Goal: Task Accomplishment & Management: Complete application form

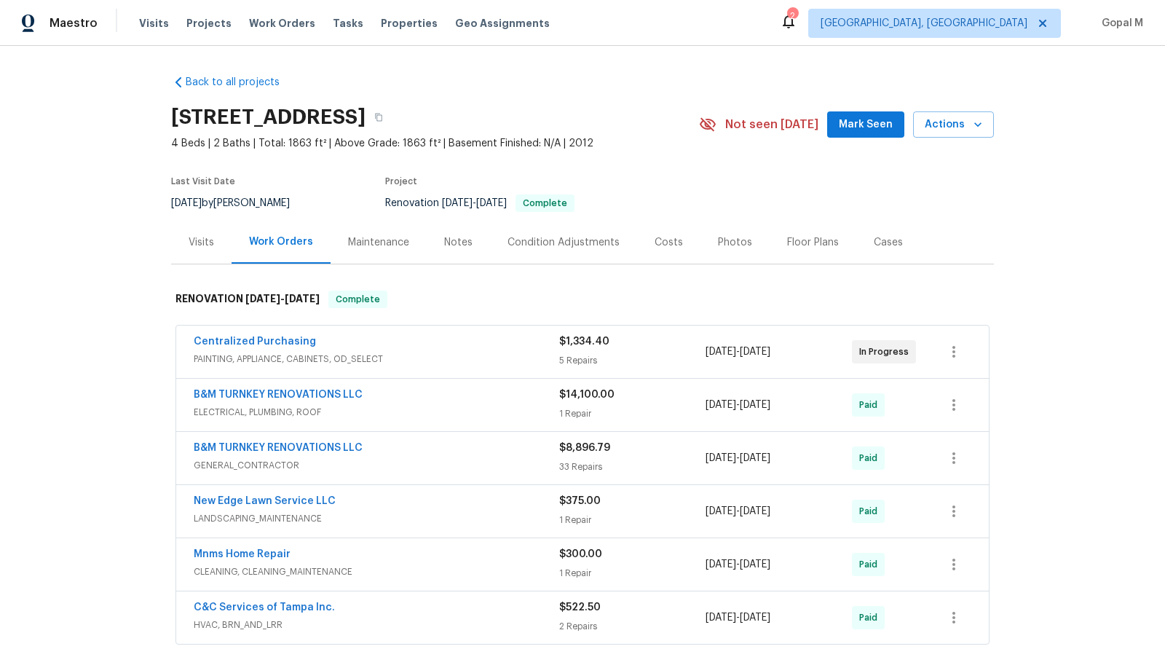
click at [391, 345] on div "Centralized Purchasing" at bounding box center [377, 342] width 366 height 17
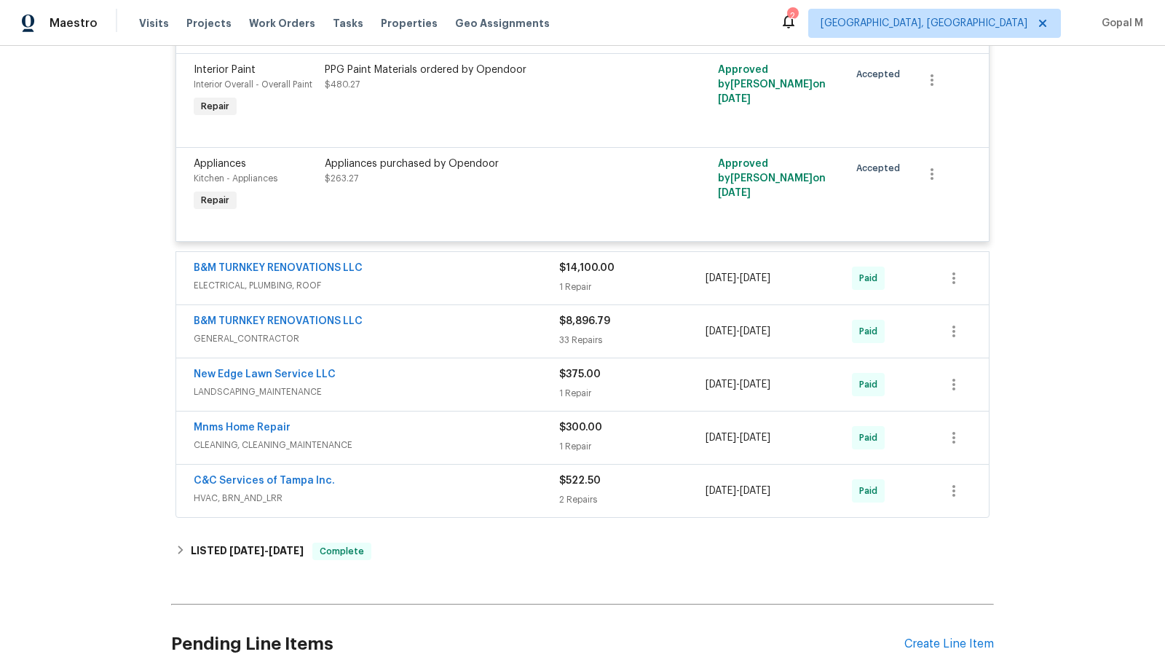
scroll to position [666, 0]
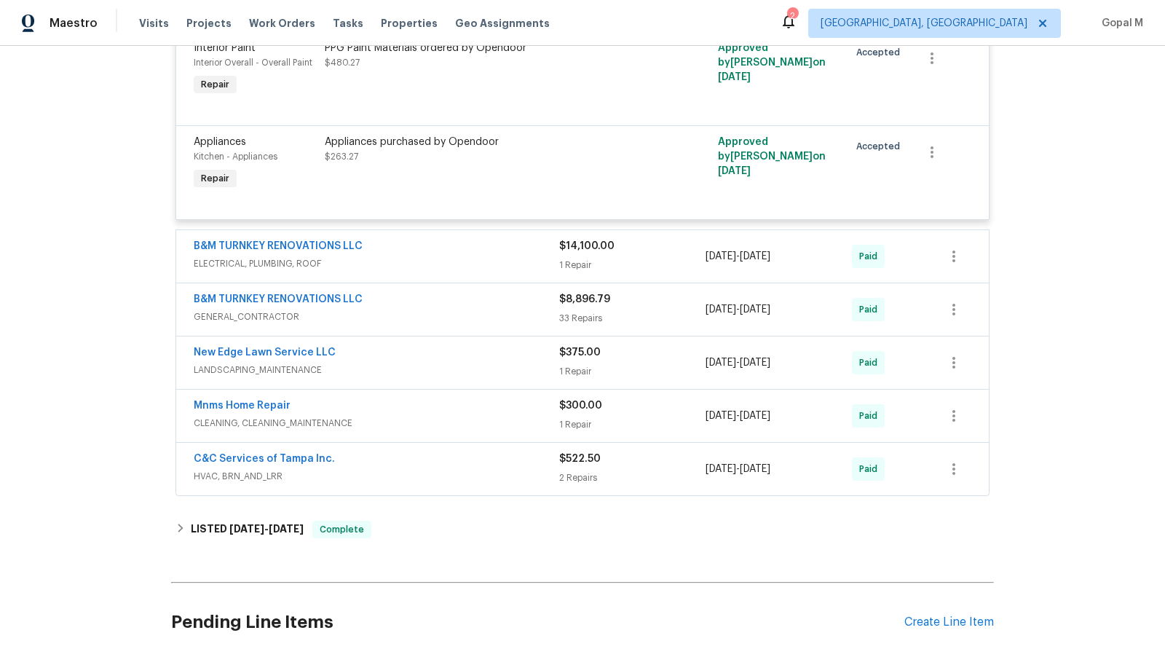
click at [413, 251] on div "B&M TURNKEY RENOVATIONS LLC" at bounding box center [377, 247] width 366 height 17
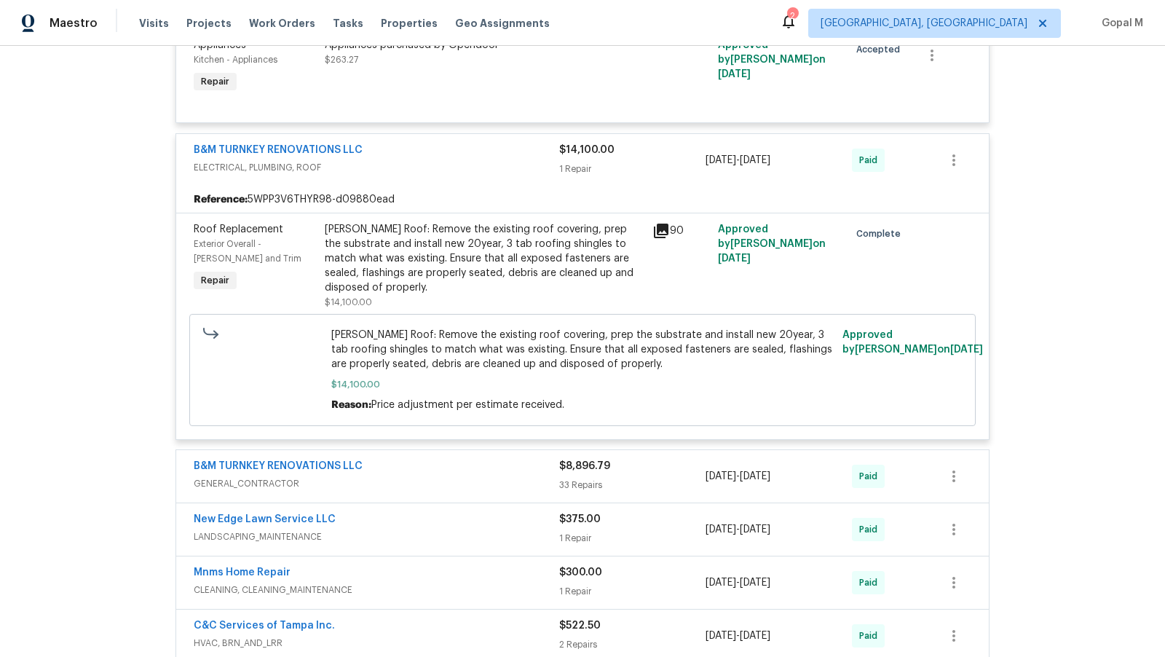
scroll to position [949, 0]
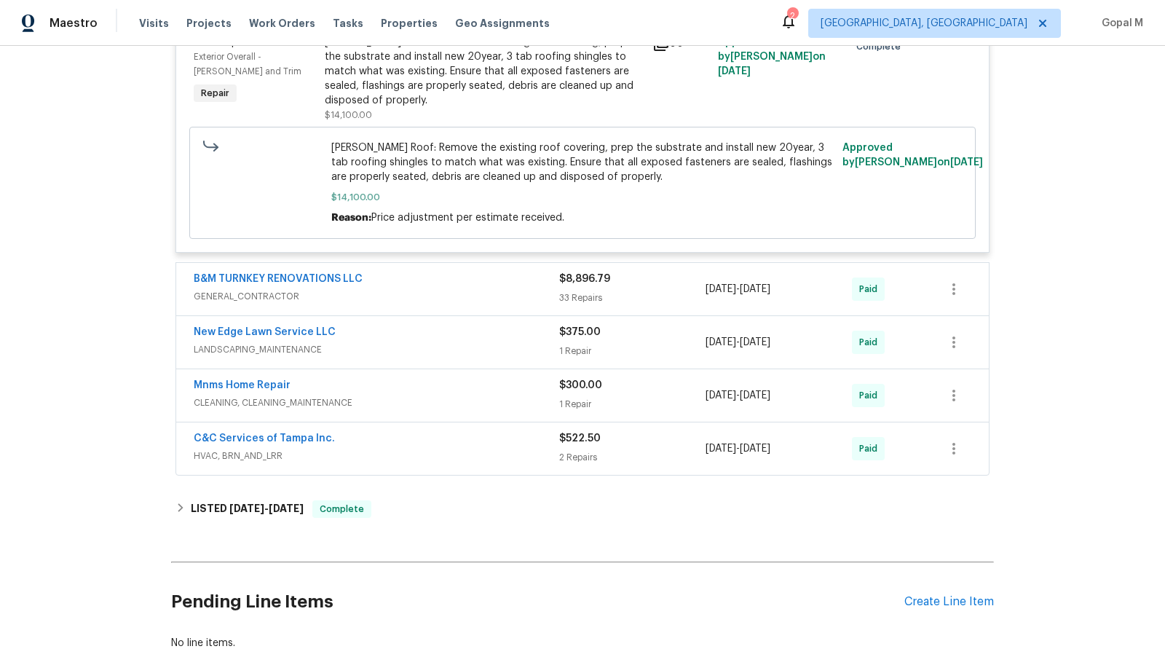
click at [398, 272] on div "B&M TURNKEY RENOVATIONS LLC" at bounding box center [377, 280] width 366 height 17
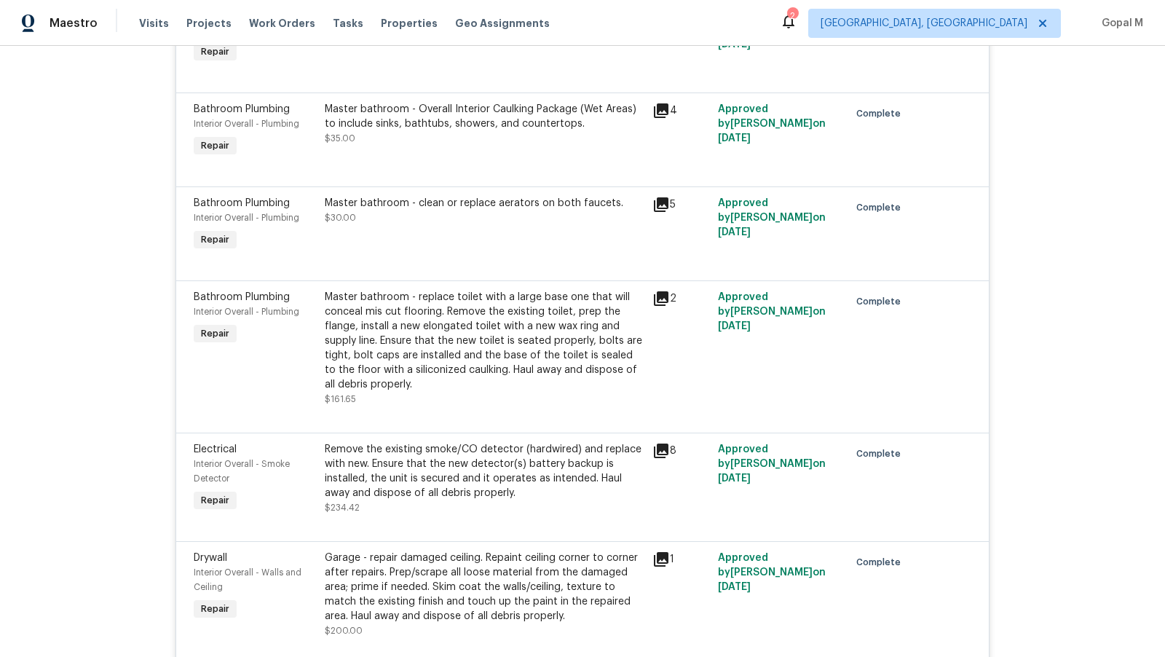
scroll to position [4938, 0]
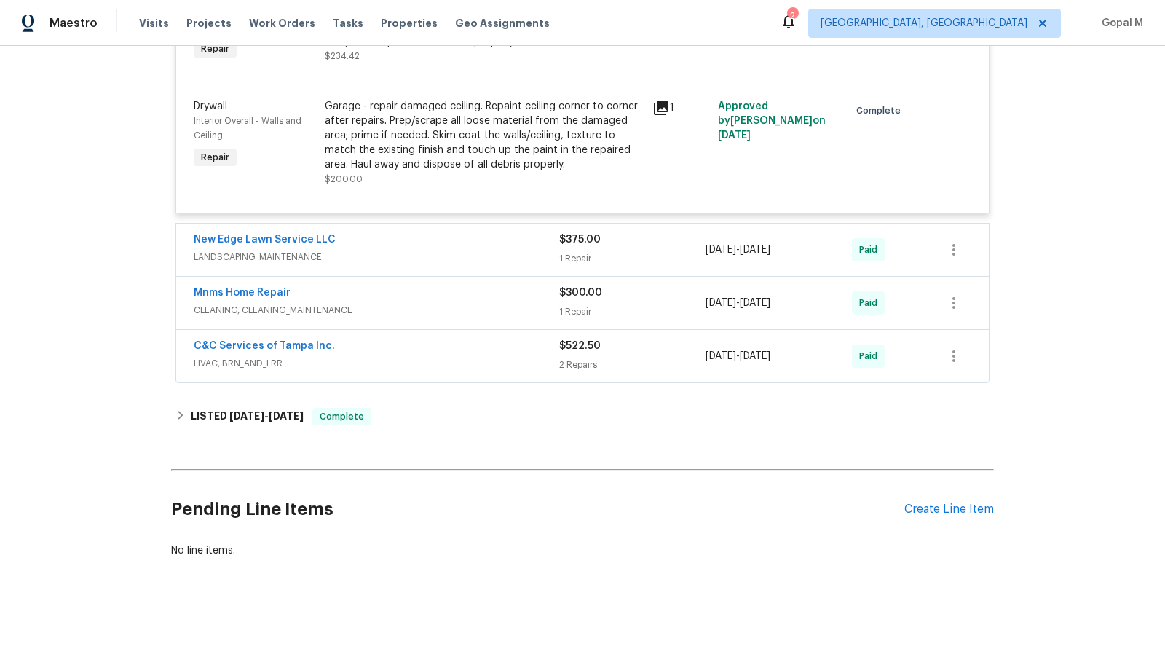
click at [433, 367] on span "HVAC, BRN_AND_LRR" at bounding box center [377, 363] width 366 height 15
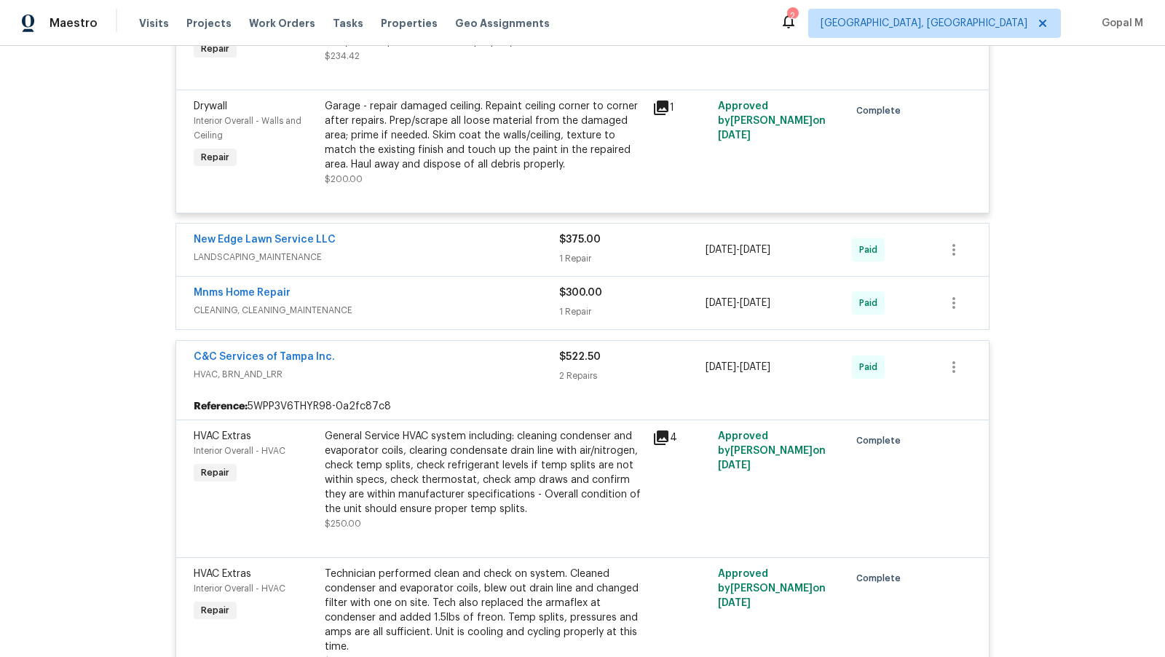
click at [380, 315] on span "CLEANING, CLEANING_MAINTENANCE" at bounding box center [377, 310] width 366 height 15
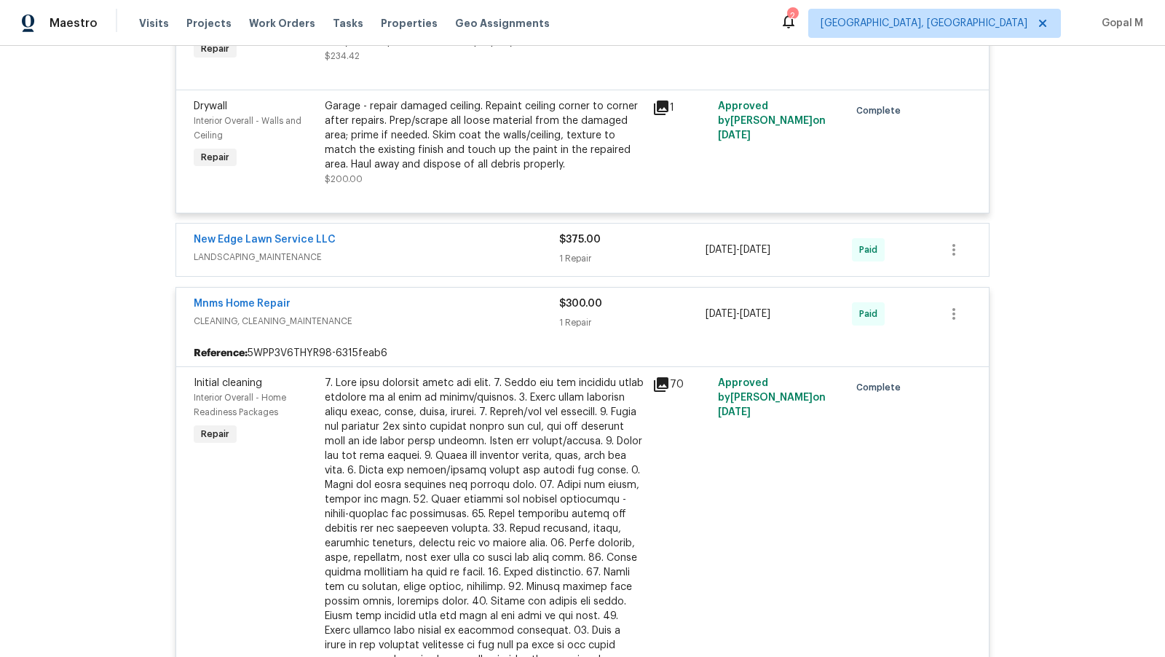
click at [349, 254] on span "LANDSCAPING_MAINTENANCE" at bounding box center [377, 257] width 366 height 15
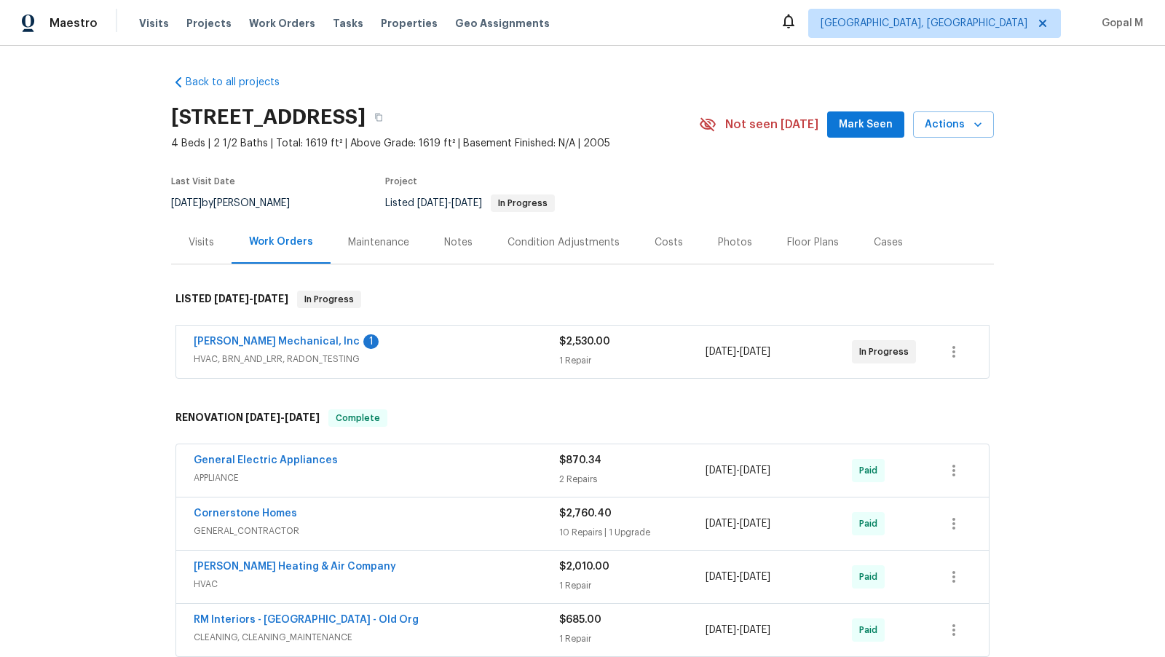
click at [475, 344] on div "[PERSON_NAME] Mechanical, Inc 1" at bounding box center [377, 342] width 366 height 17
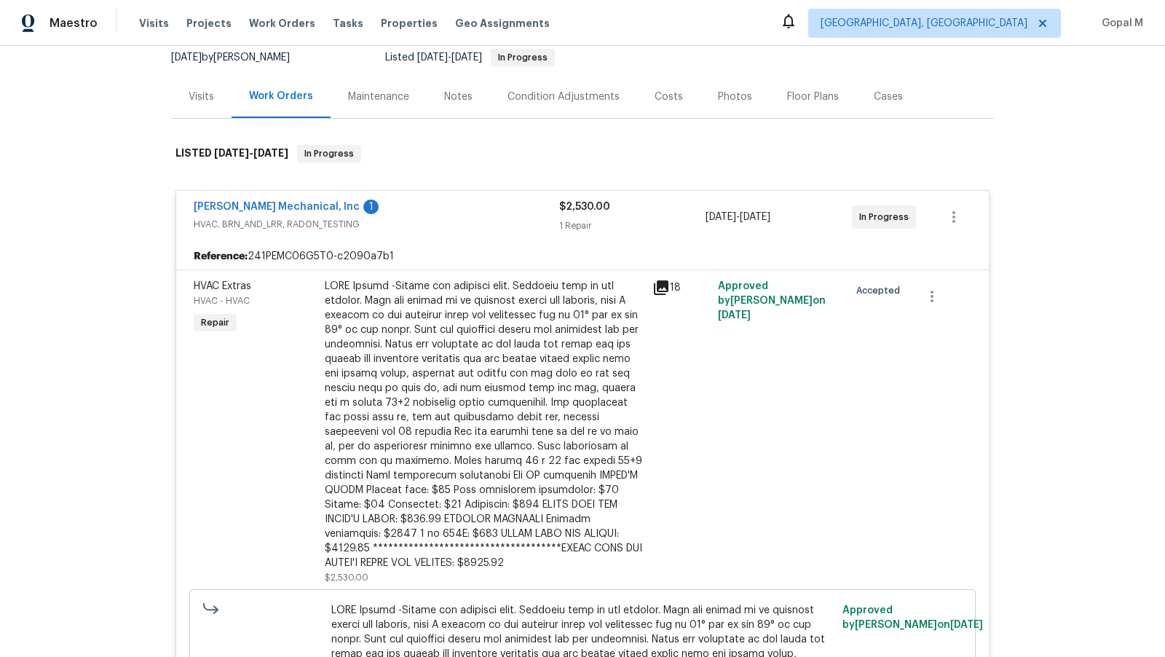
scroll to position [180, 0]
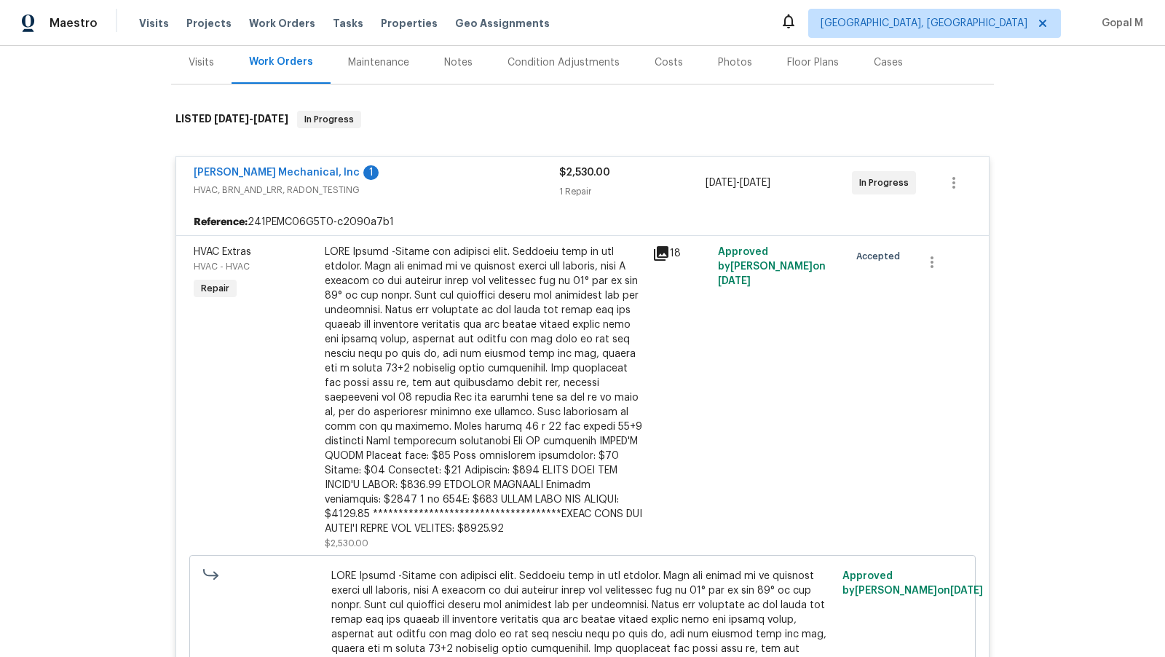
click at [489, 325] on div at bounding box center [484, 390] width 319 height 291
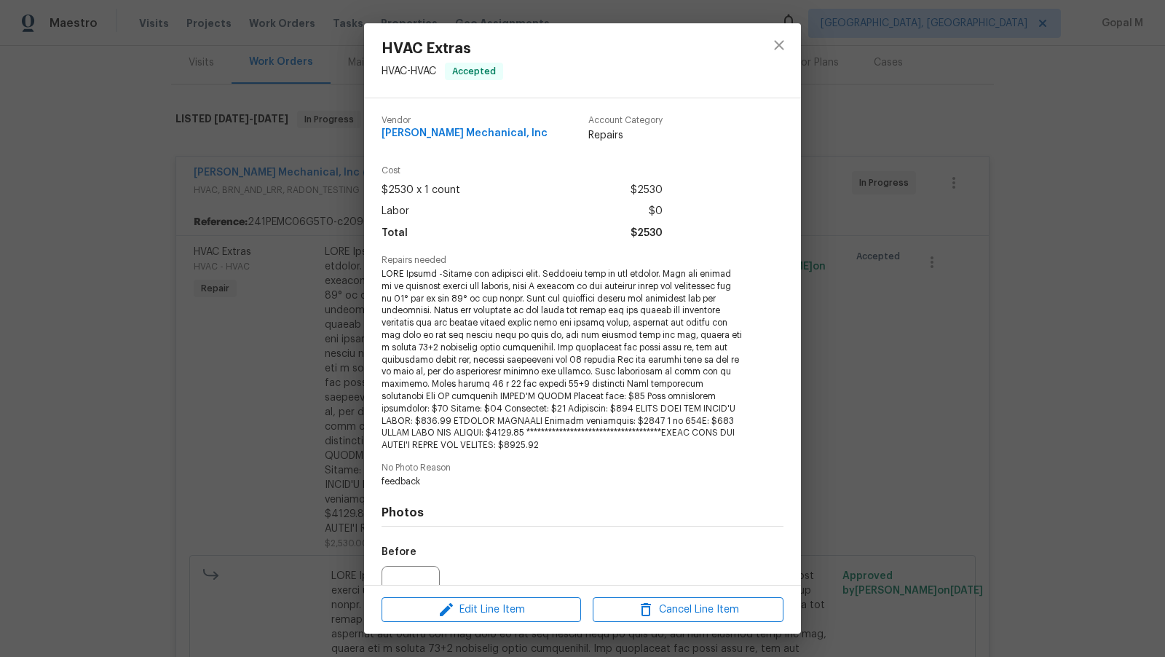
click at [194, 317] on div "HVAC Extras HVAC - HVAC Accepted Vendor JH Martin Mechanical, Inc Account Categ…" at bounding box center [582, 328] width 1165 height 657
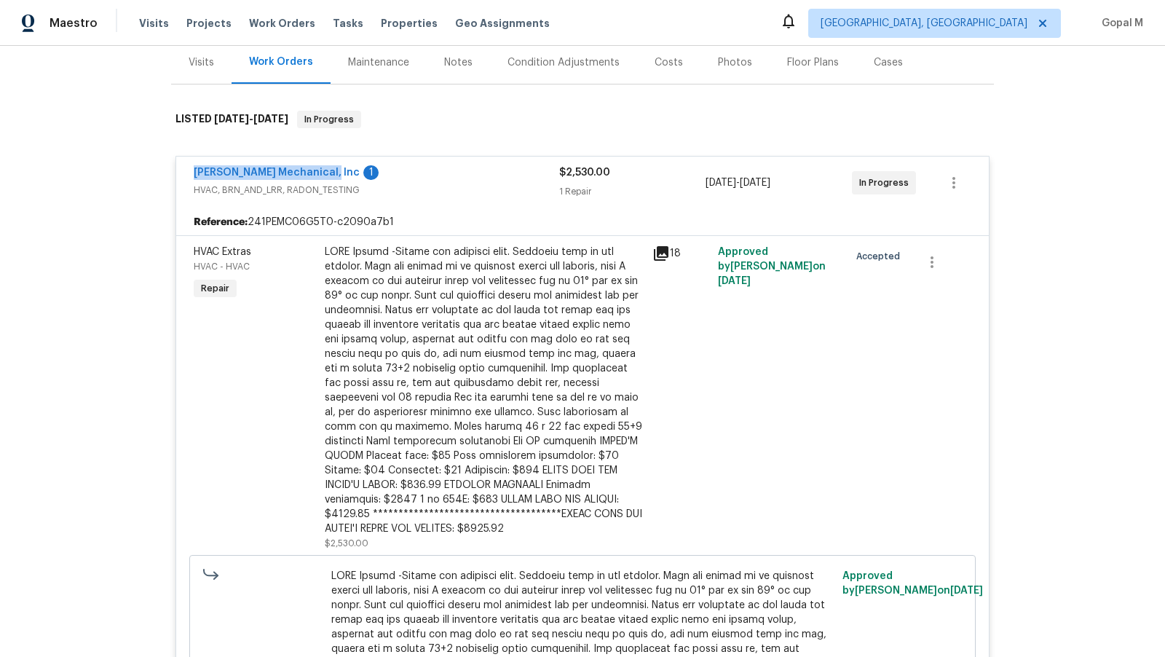
drag, startPoint x: 188, startPoint y: 175, endPoint x: 320, endPoint y: 179, distance: 131.9
click at [320, 179] on div "JH Martin Mechanical, Inc 1 HVAC, BRN_AND_LRR, RADON_TESTING $2,530.00 1 Repair…" at bounding box center [582, 183] width 813 height 52
copy link "JH Martin Mechanical, Inc"
click at [538, 291] on div at bounding box center [484, 390] width 319 height 291
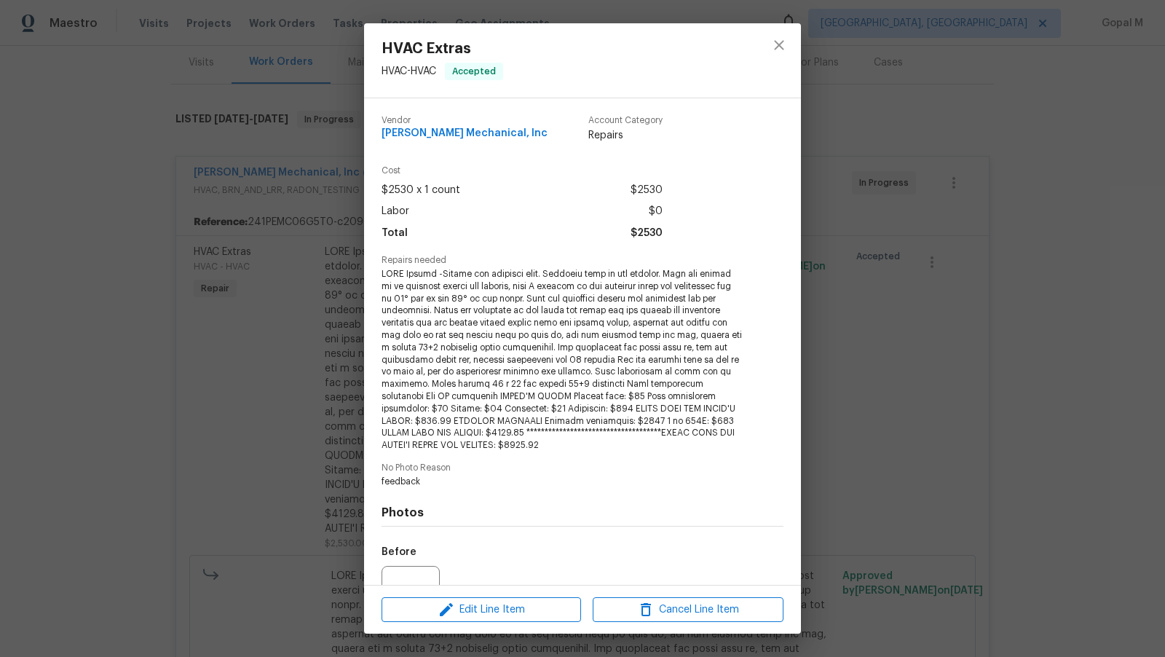
scroll to position [148, 0]
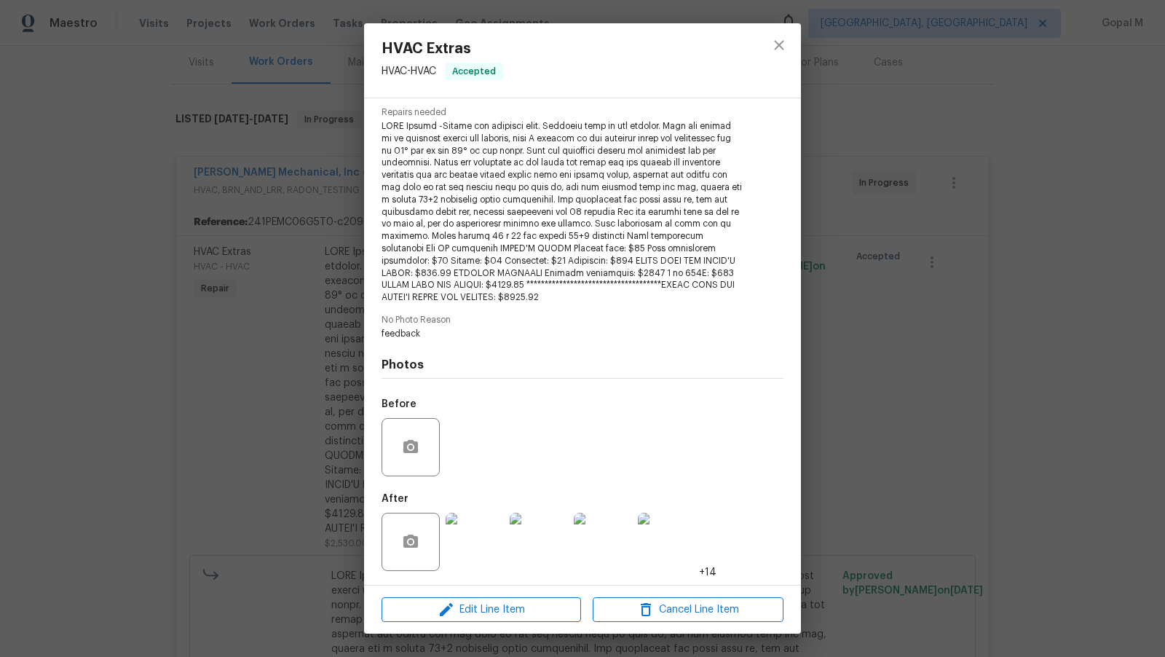
click at [258, 307] on div "HVAC Extras HVAC - HVAC Accepted Vendor JH Martin Mechanical, Inc Account Categ…" at bounding box center [582, 328] width 1165 height 657
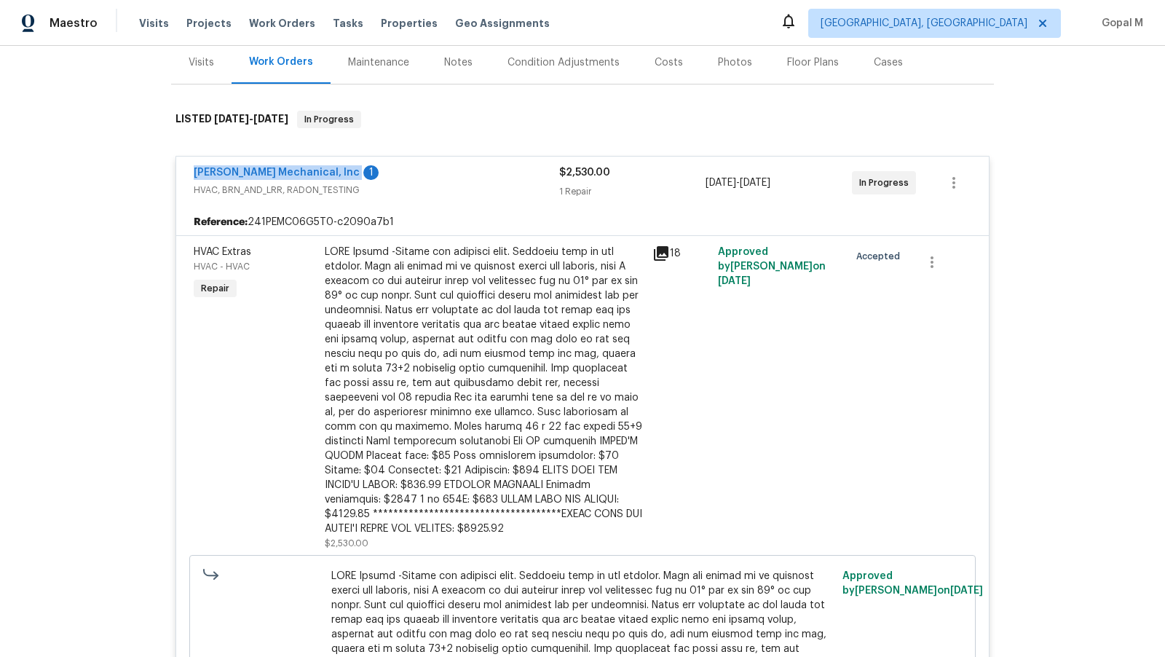
drag, startPoint x: 188, startPoint y: 172, endPoint x: 320, endPoint y: 172, distance: 132.5
click at [320, 172] on div "JH Martin Mechanical, Inc 1 HVAC, BRN_AND_LRR, RADON_TESTING $2,530.00 1 Repair…" at bounding box center [582, 183] width 813 height 52
copy link "JH Martin Mechanical, Inc"
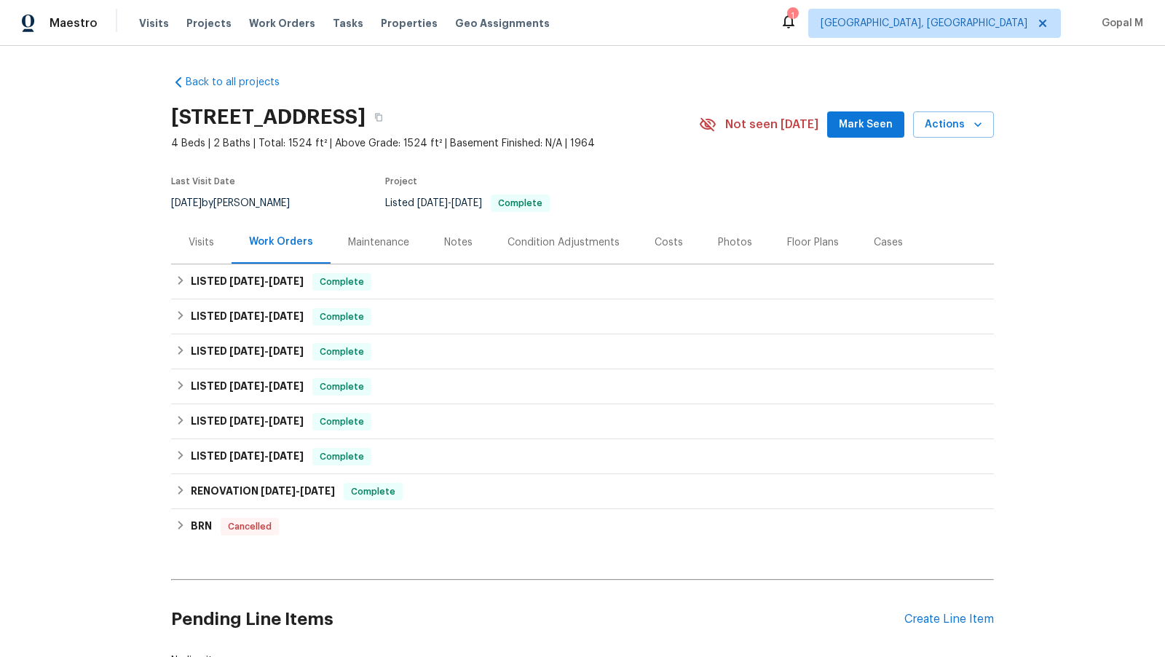
click at [202, 252] on div "Visits" at bounding box center [201, 242] width 60 height 43
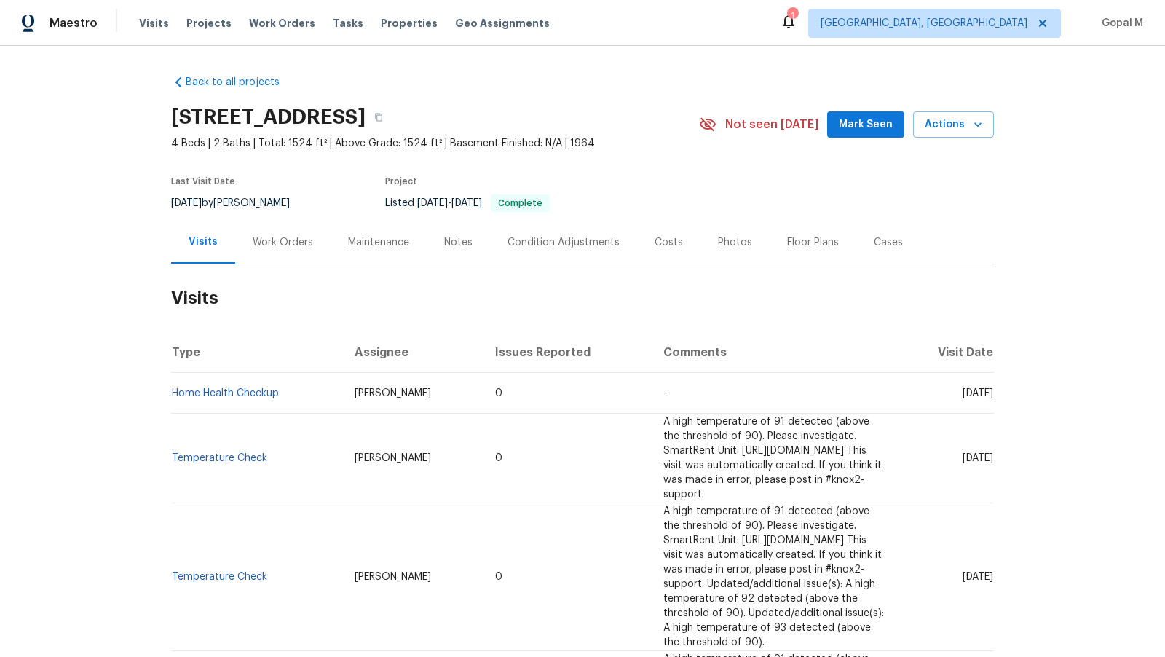
click at [284, 241] on div "Work Orders" at bounding box center [283, 242] width 60 height 15
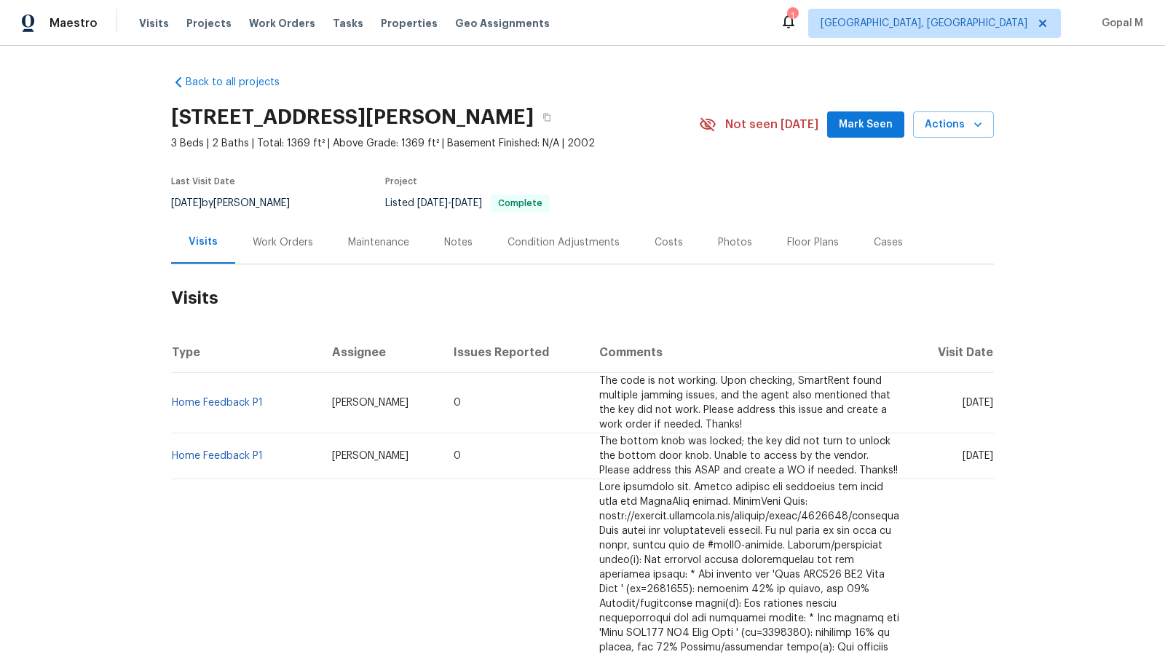
click at [291, 236] on div "Work Orders" at bounding box center [283, 242] width 60 height 15
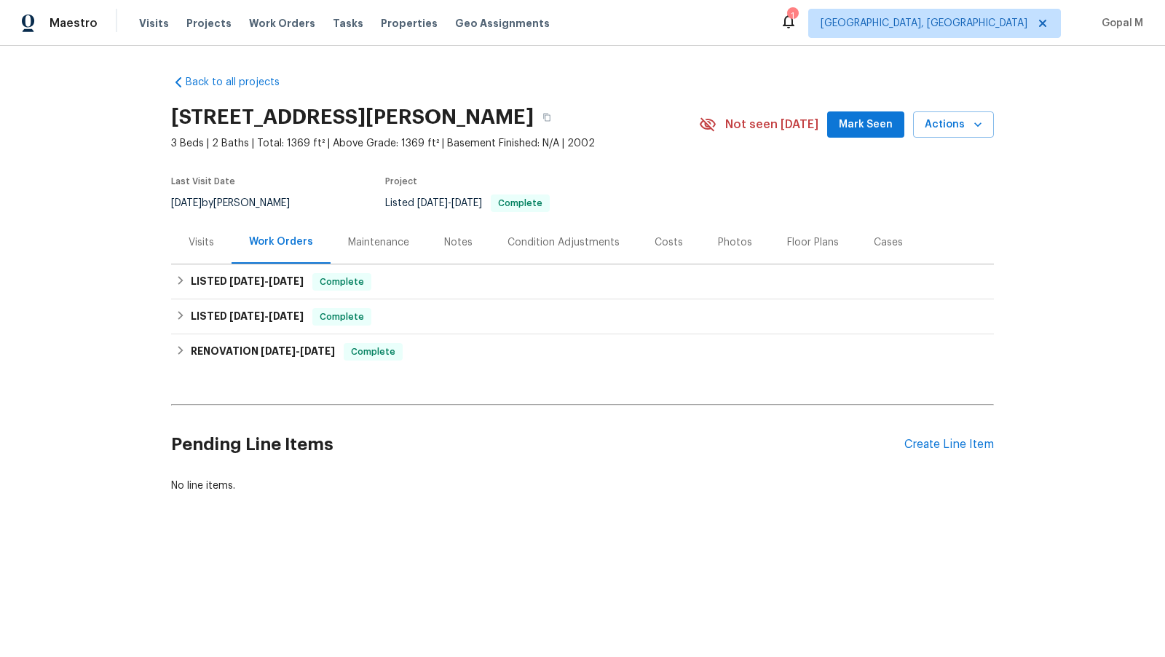
click at [194, 237] on div "Visits" at bounding box center [201, 242] width 25 height 15
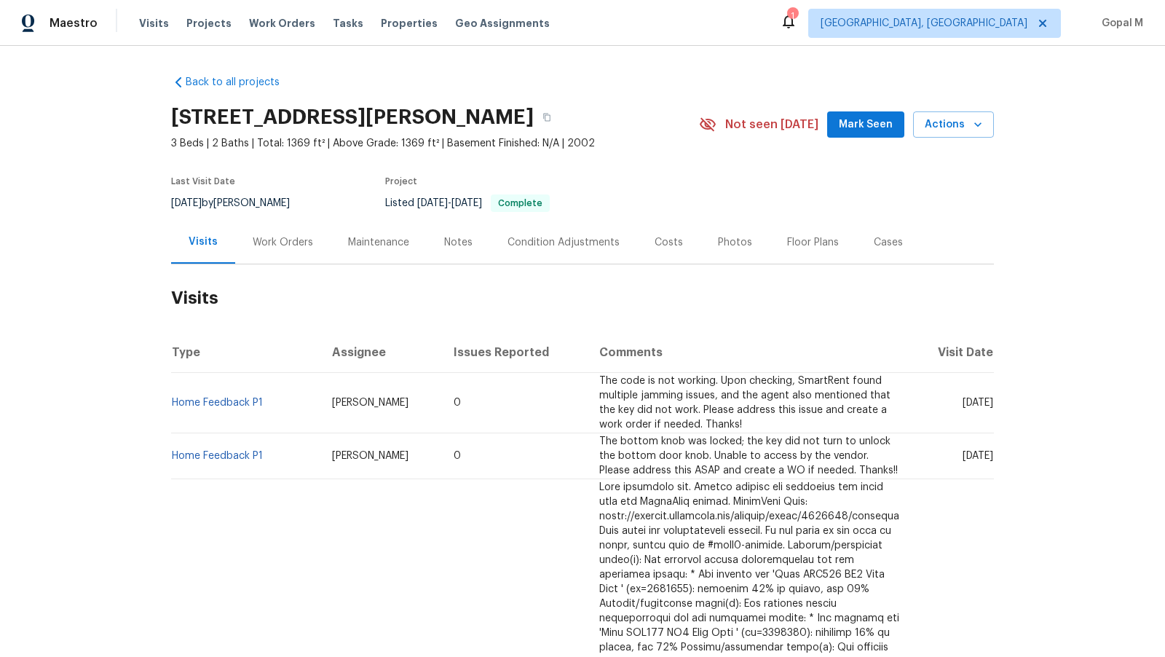
click at [884, 245] on div "Cases" at bounding box center [888, 242] width 29 height 15
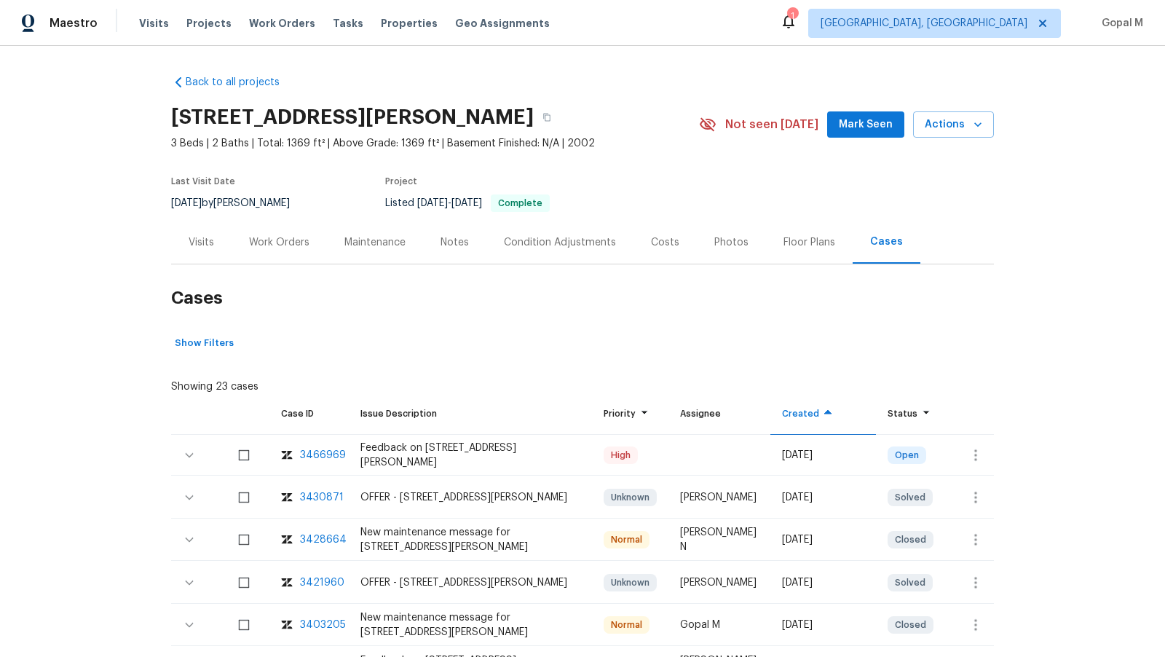
click at [200, 247] on div "Visits" at bounding box center [201, 242] width 25 height 15
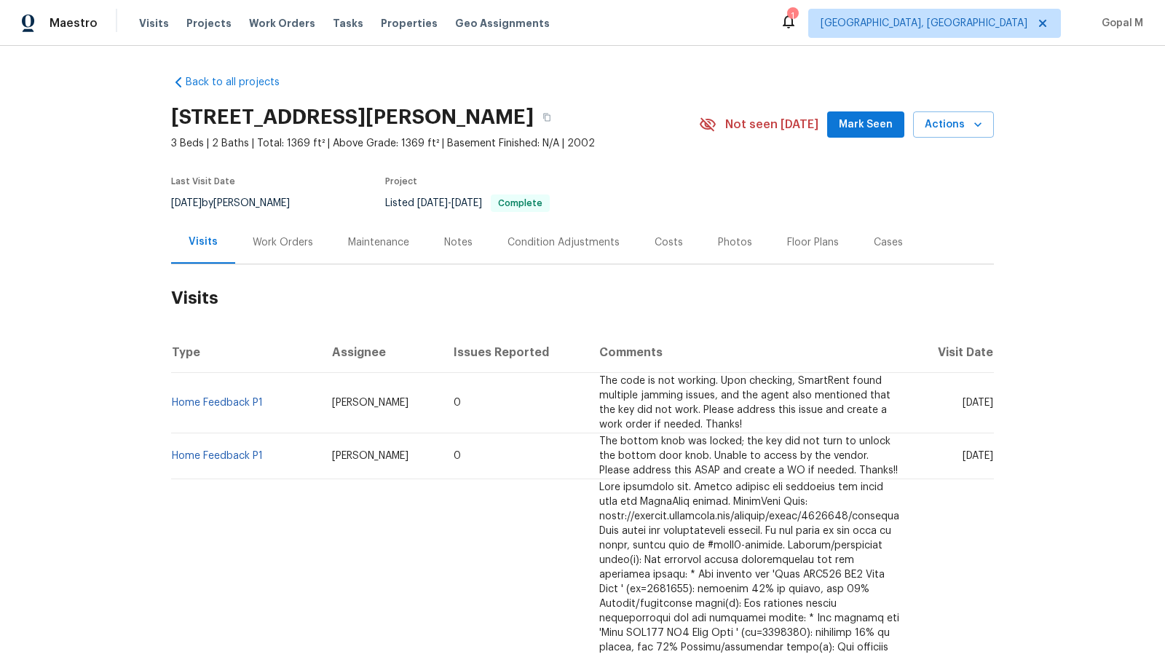
click at [885, 242] on div "Cases" at bounding box center [888, 242] width 29 height 15
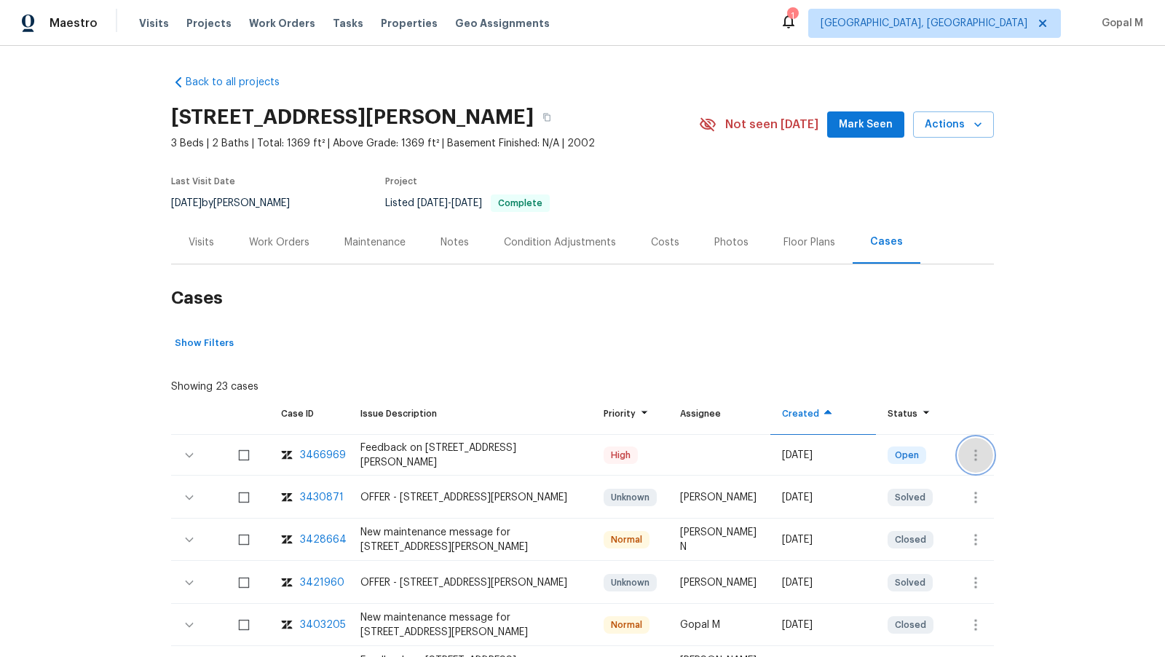
click at [978, 451] on icon "button" at bounding box center [975, 454] width 17 height 17
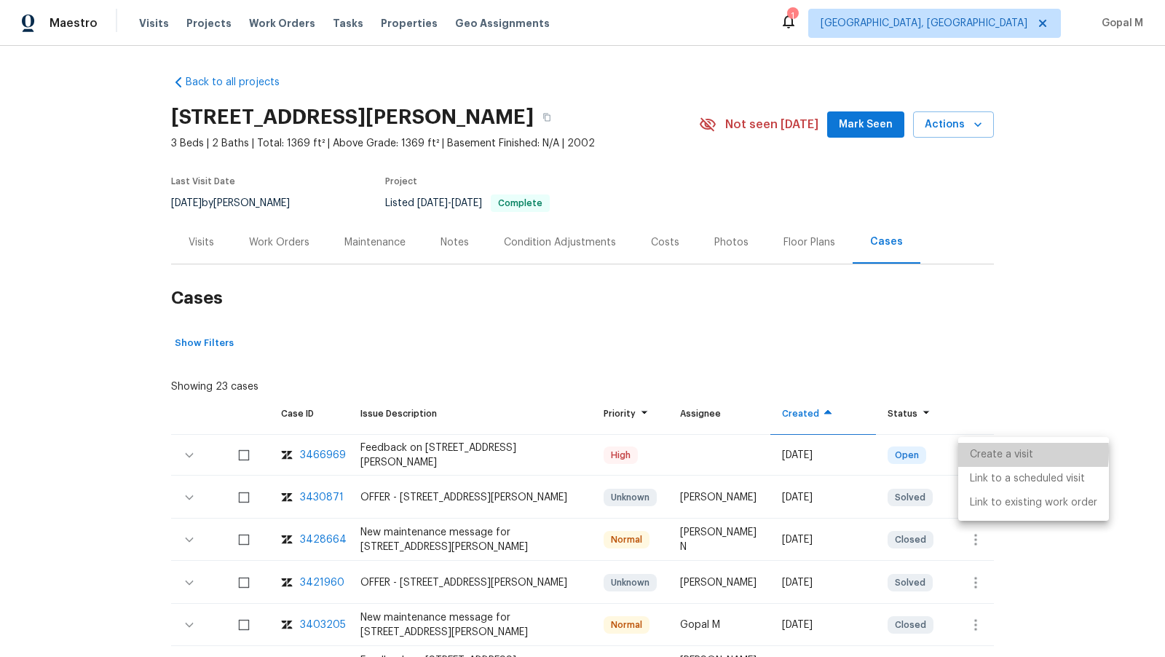
click at [978, 451] on li "Create a visit" at bounding box center [1033, 455] width 151 height 24
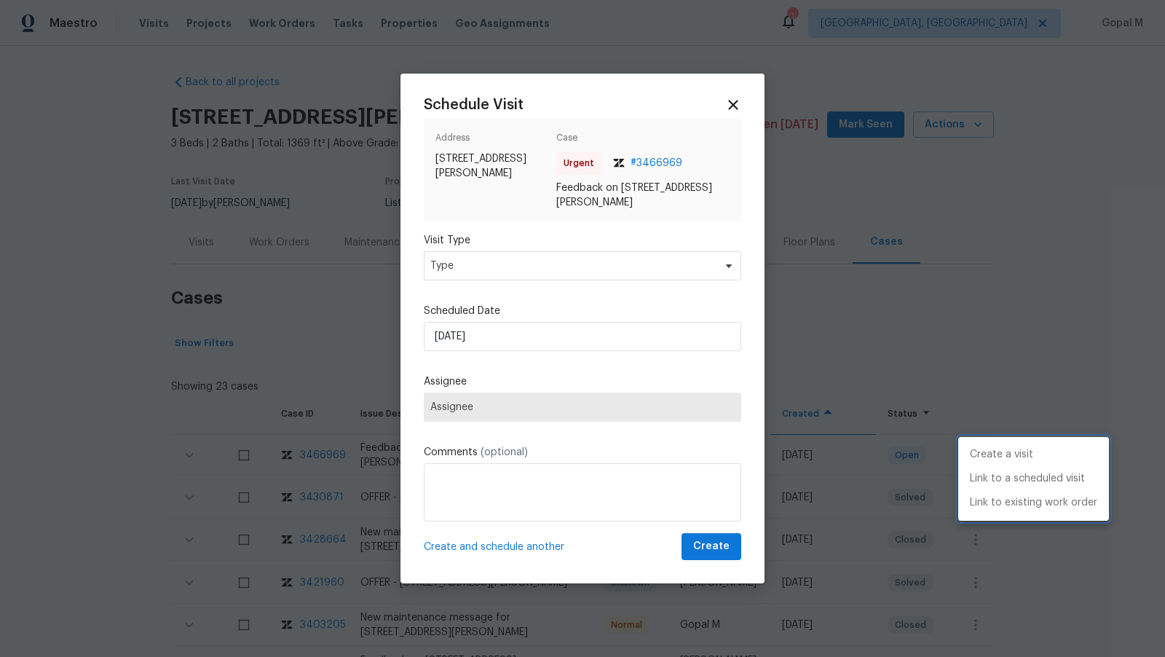
click at [547, 266] on div at bounding box center [582, 328] width 1165 height 657
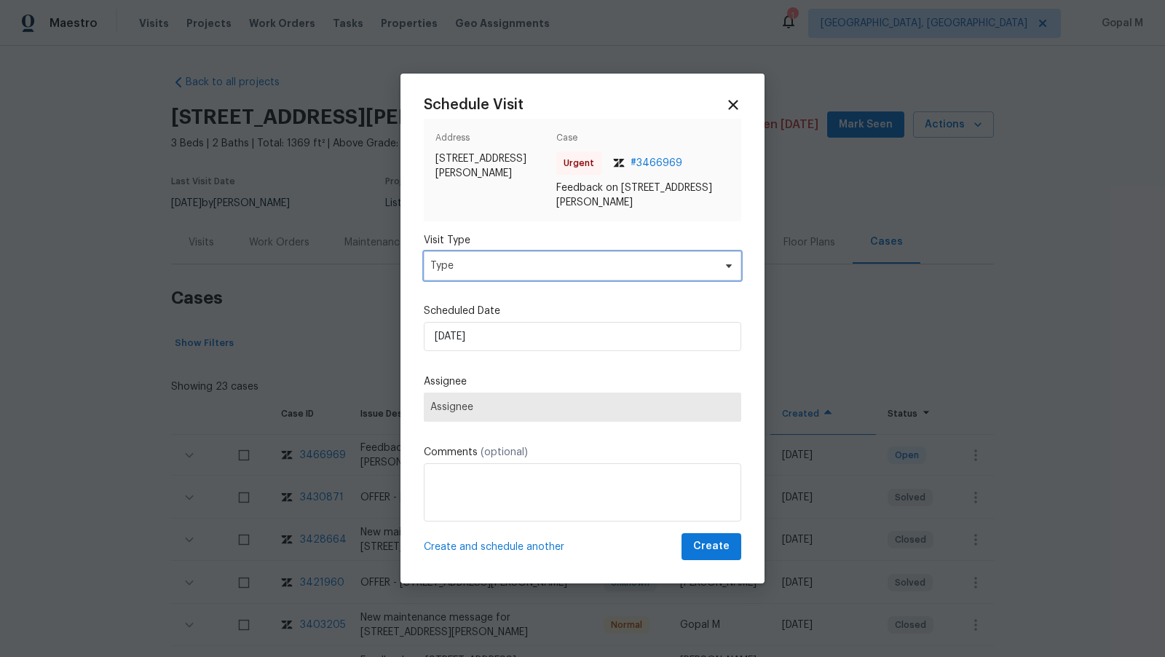
click at [547, 266] on span "Type" at bounding box center [571, 265] width 283 height 15
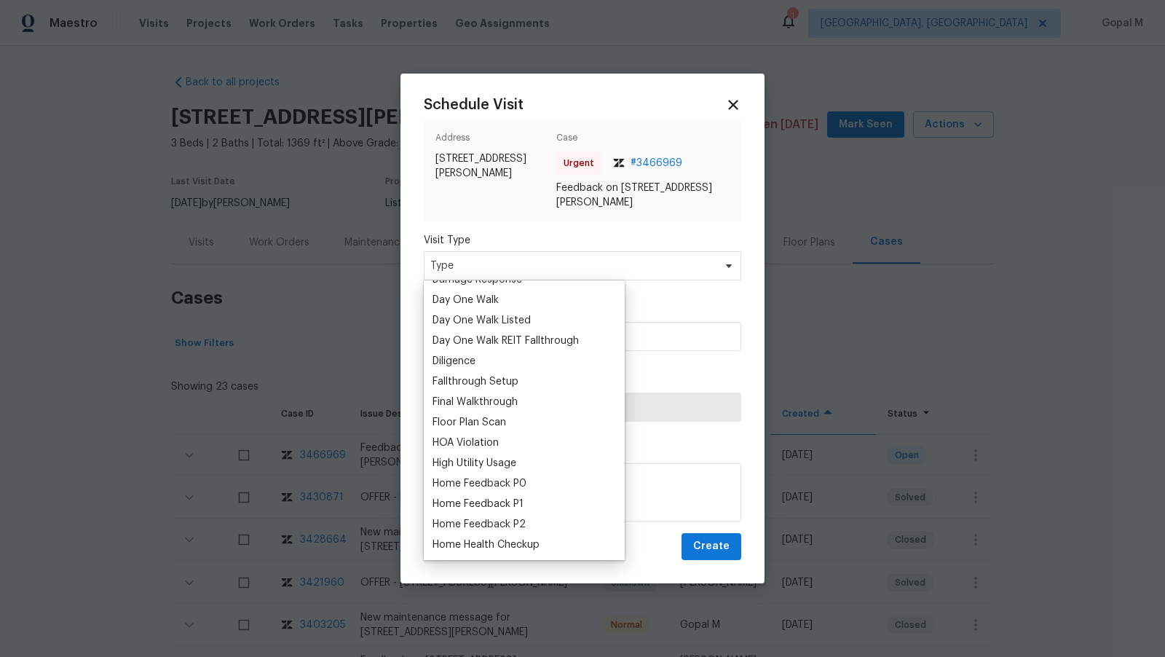
scroll to position [260, 0]
click at [514, 502] on div "Home Feedback P1" at bounding box center [478, 502] width 91 height 15
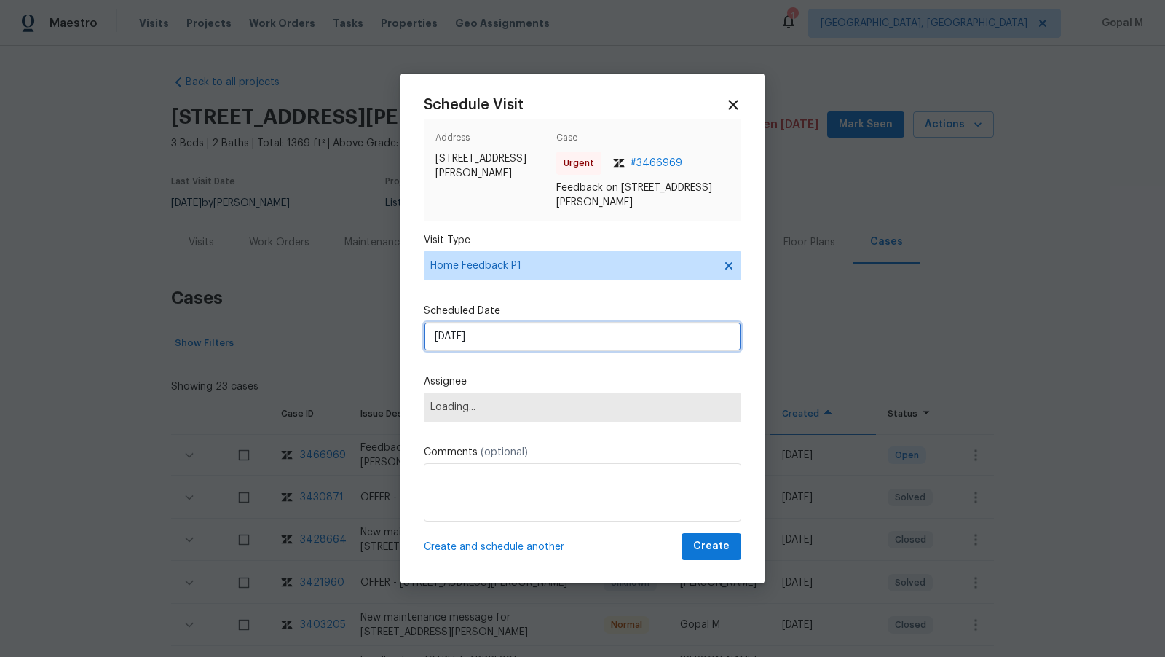
click at [556, 336] on input "04/09/2025" at bounding box center [582, 336] width 317 height 29
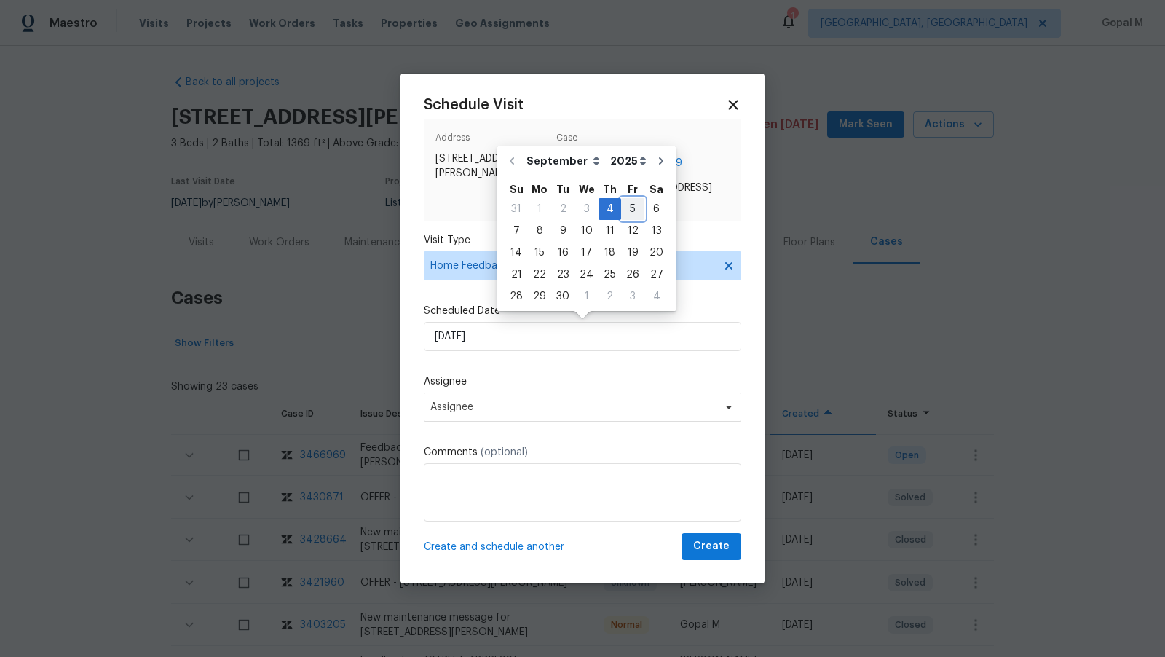
click at [628, 204] on div "5" at bounding box center [632, 209] width 23 height 20
type input "05/09/2025"
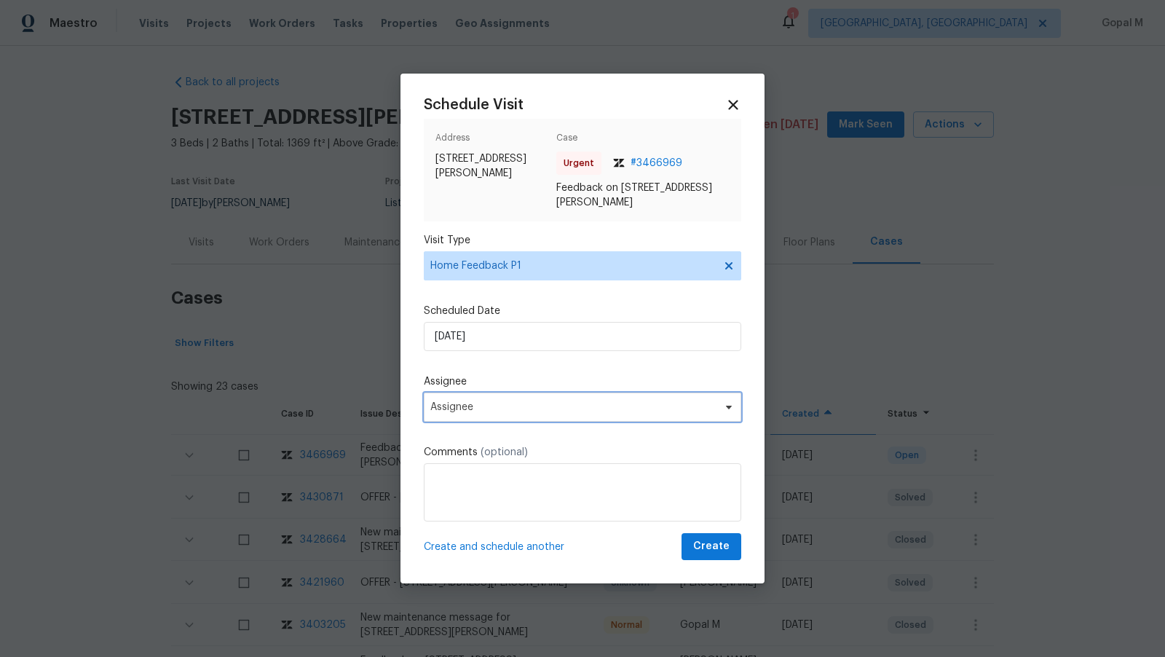
click at [556, 402] on span "Assignee" at bounding box center [572, 407] width 285 height 12
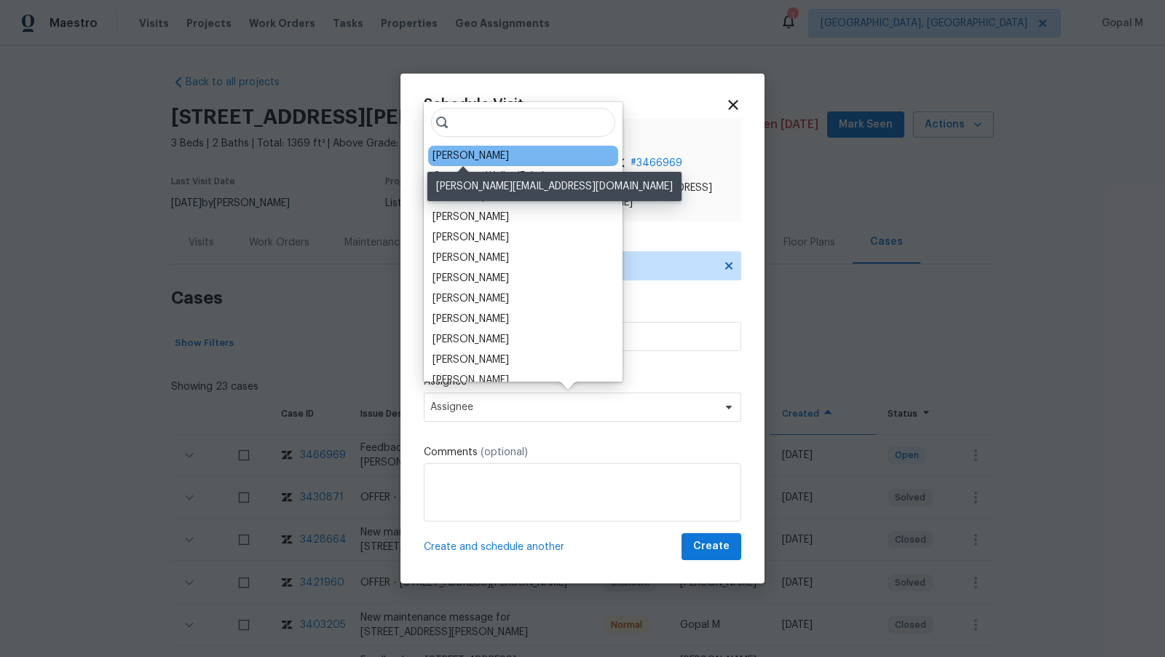
click at [475, 154] on div "[PERSON_NAME]" at bounding box center [471, 156] width 76 height 15
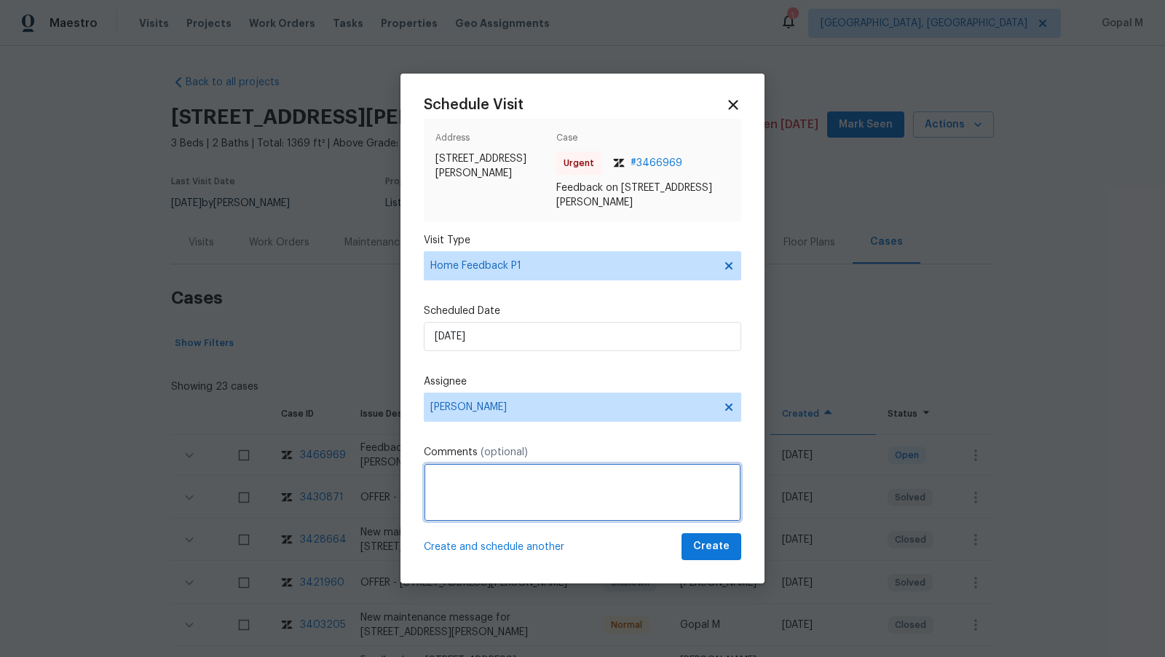
click at [508, 491] on textarea at bounding box center [582, 492] width 317 height 58
paste textarea "817 Kenwood Ln , Winder, GA 30680"
type textarea "817 Kenwood Ln , Winder, GA 30680"
paste textarea "KEYPAD IS NOT WORKING TRIED WITH CODE AND RU BUT STATES THERE IS A SECOND LOCK …"
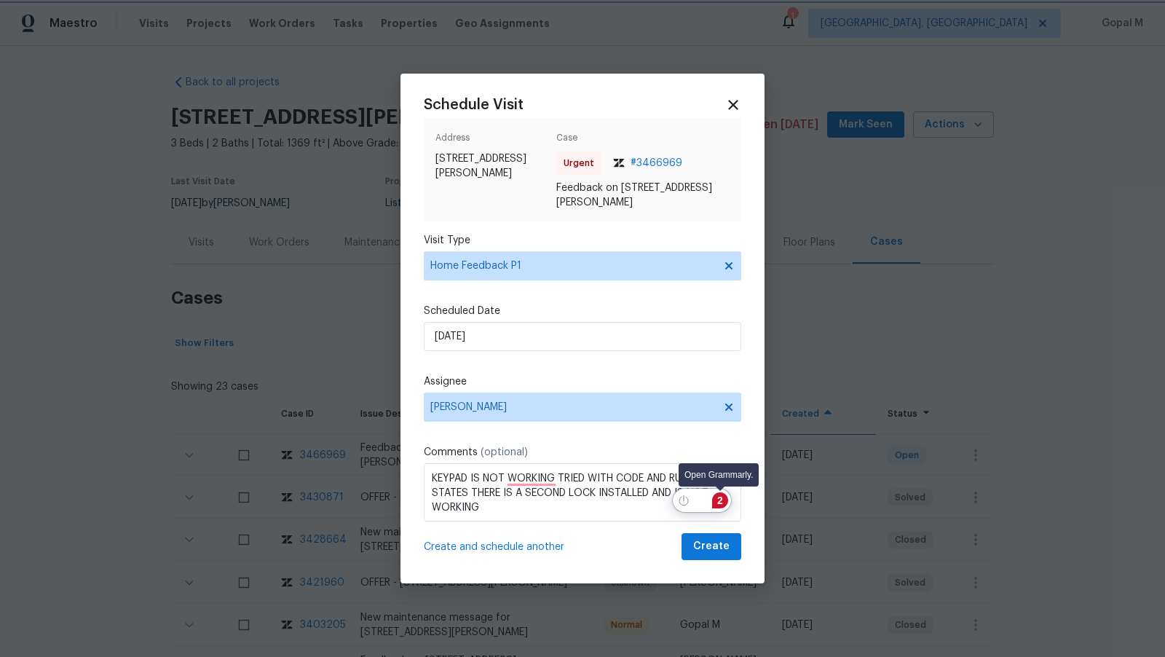
click at [721, 498] on div "2" at bounding box center [720, 500] width 16 height 16
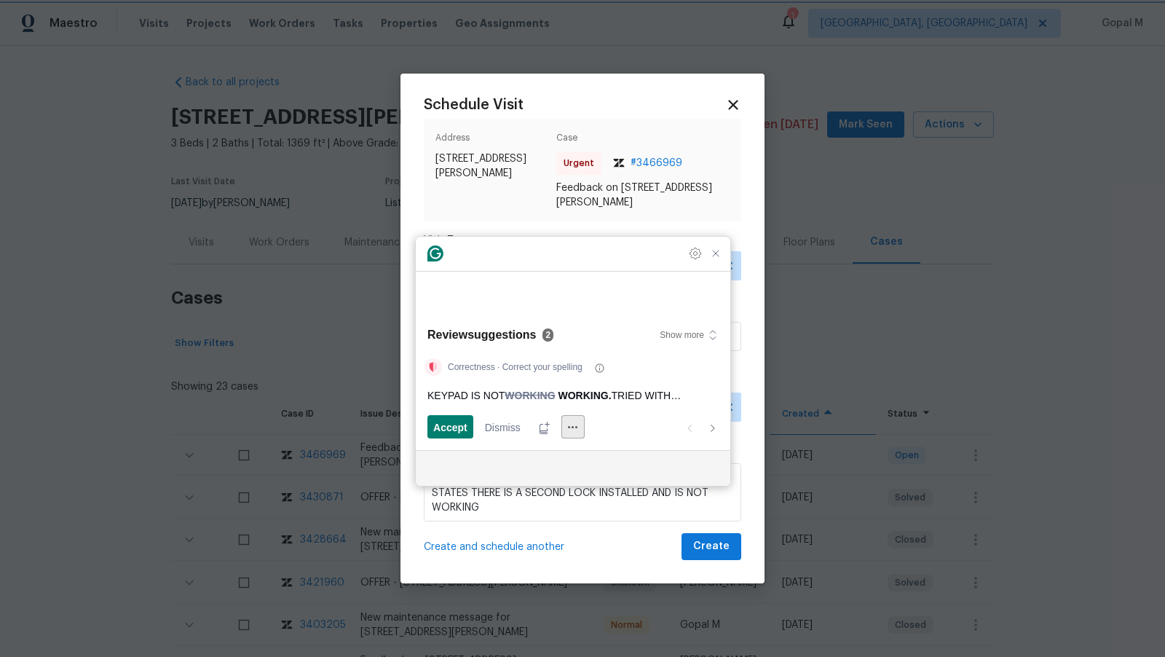
click at [573, 432] on icon "More Actions" at bounding box center [572, 426] width 23 height 23
click at [710, 331] on icon "button" at bounding box center [713, 335] width 6 height 9
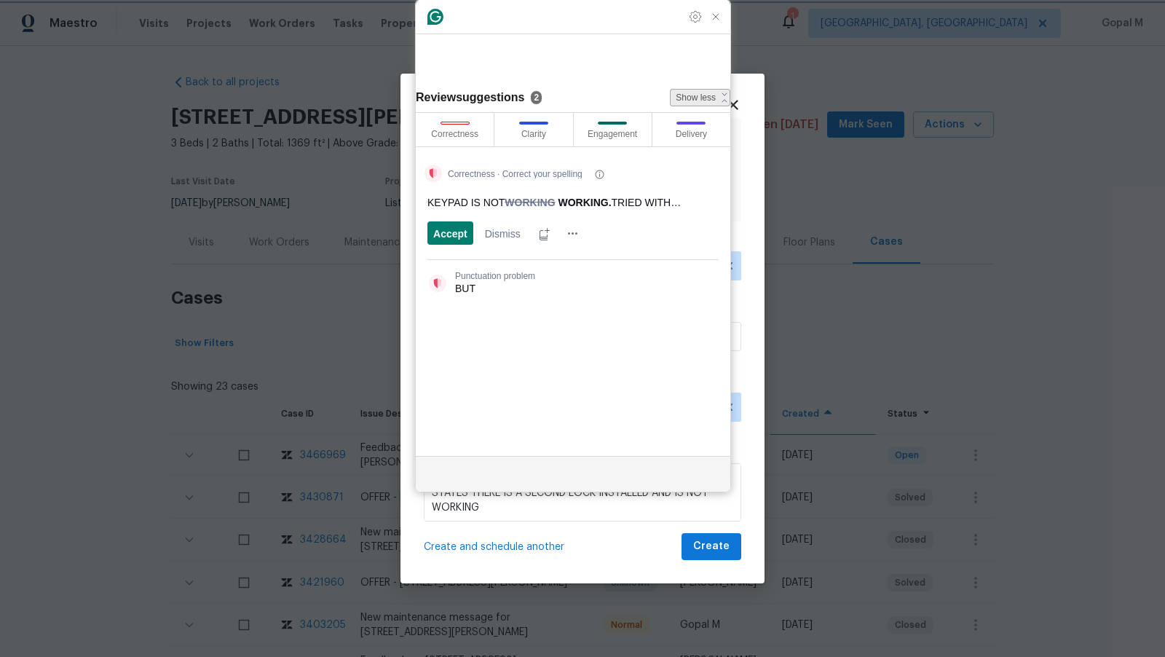
click at [719, 92] on icon "button" at bounding box center [725, 98] width 12 height 12
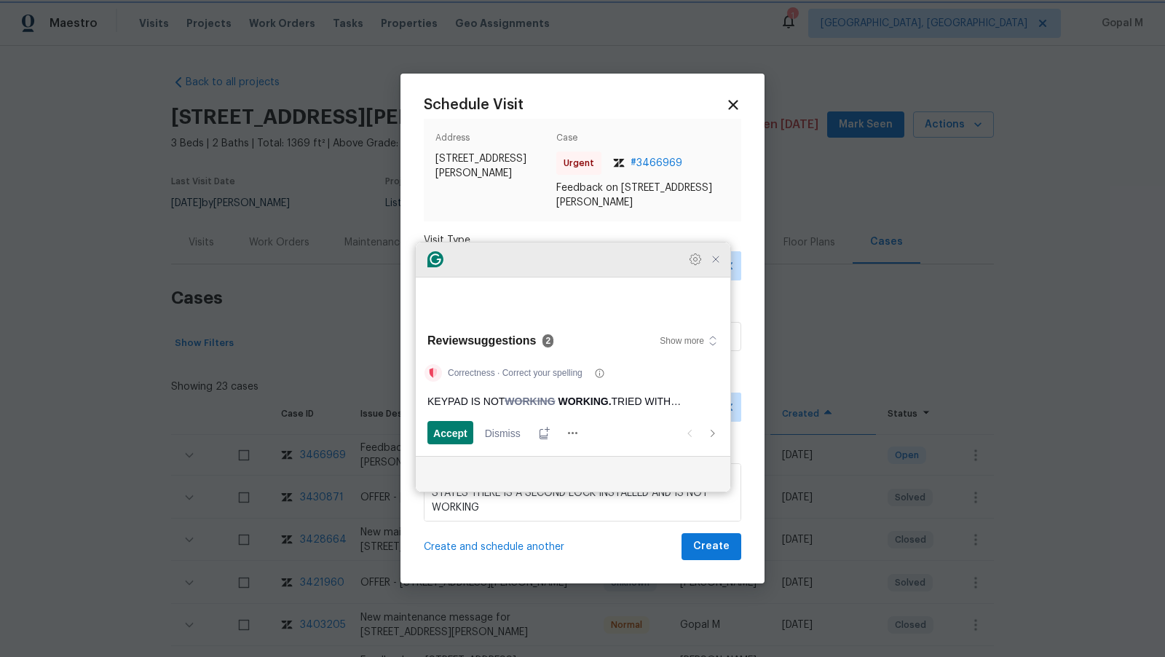
click at [432, 267] on icon at bounding box center [435, 259] width 16 height 16
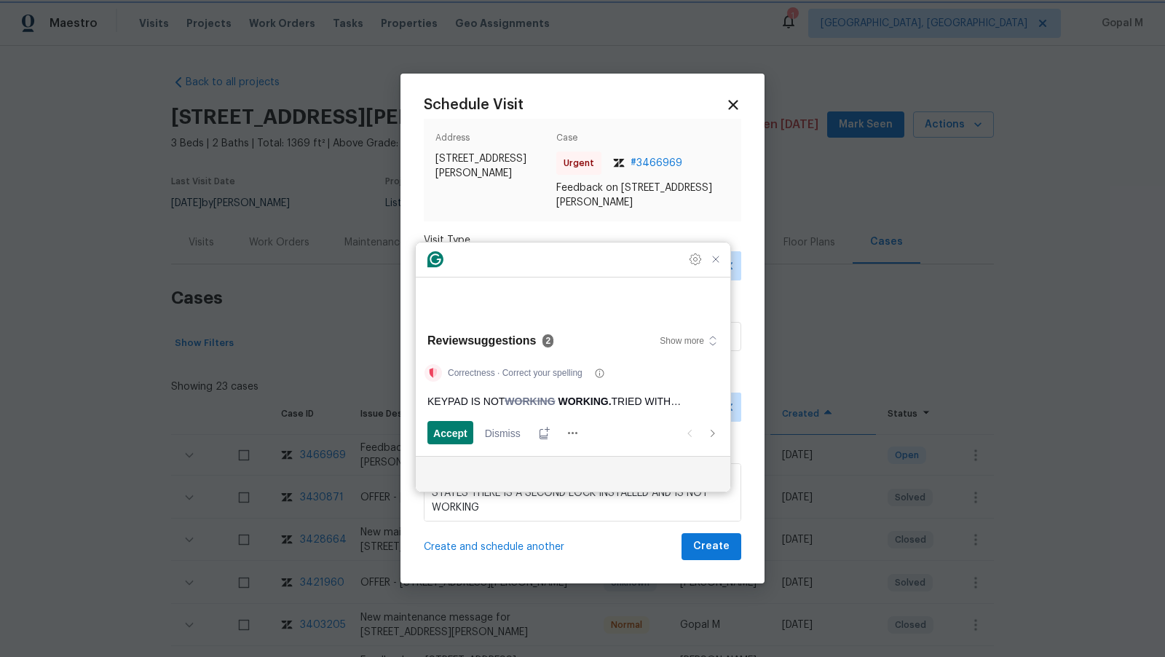
click at [494, 346] on h3 "Review suggestions" at bounding box center [481, 340] width 108 height 17
click at [715, 435] on icon "Next suggestion" at bounding box center [712, 433] width 7 height 7
click at [680, 435] on button "Previous suggestion" at bounding box center [689, 432] width 23 height 23
click at [574, 435] on icon "More Actions" at bounding box center [572, 432] width 23 height 23
click at [620, 504] on textarea "KEYPAD IS NOT WORKING TRIED WITH CODE AND RU BUT STATES THERE IS A SECOND LOCK …" at bounding box center [582, 492] width 317 height 58
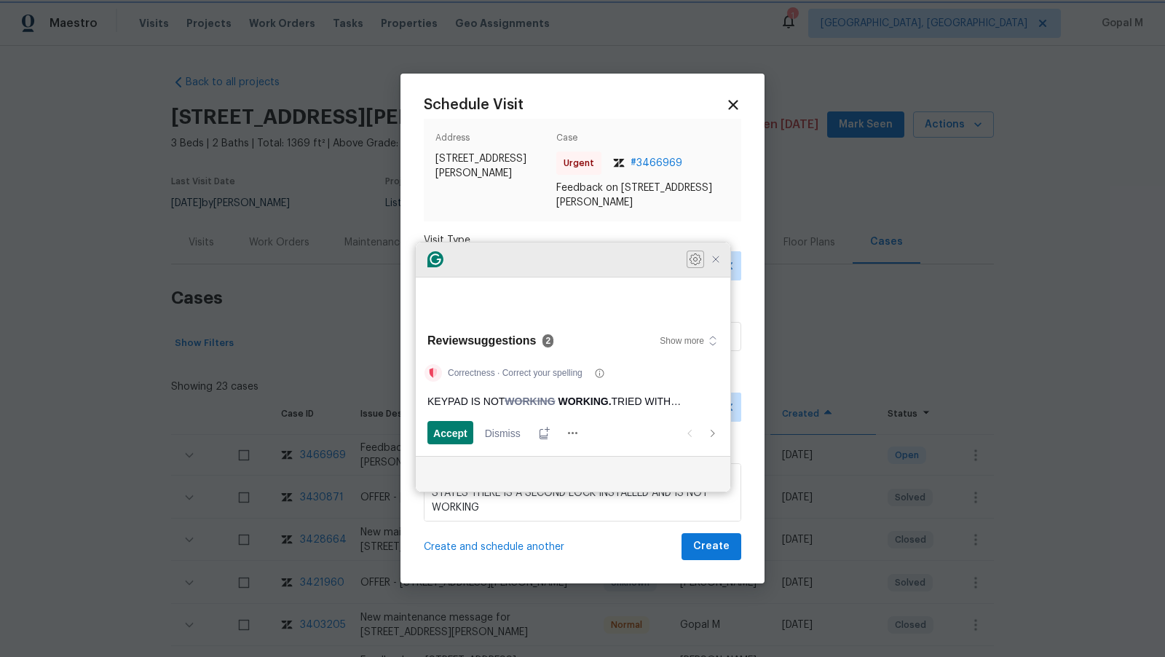
click at [692, 266] on icon "Open Settings" at bounding box center [695, 259] width 15 height 15
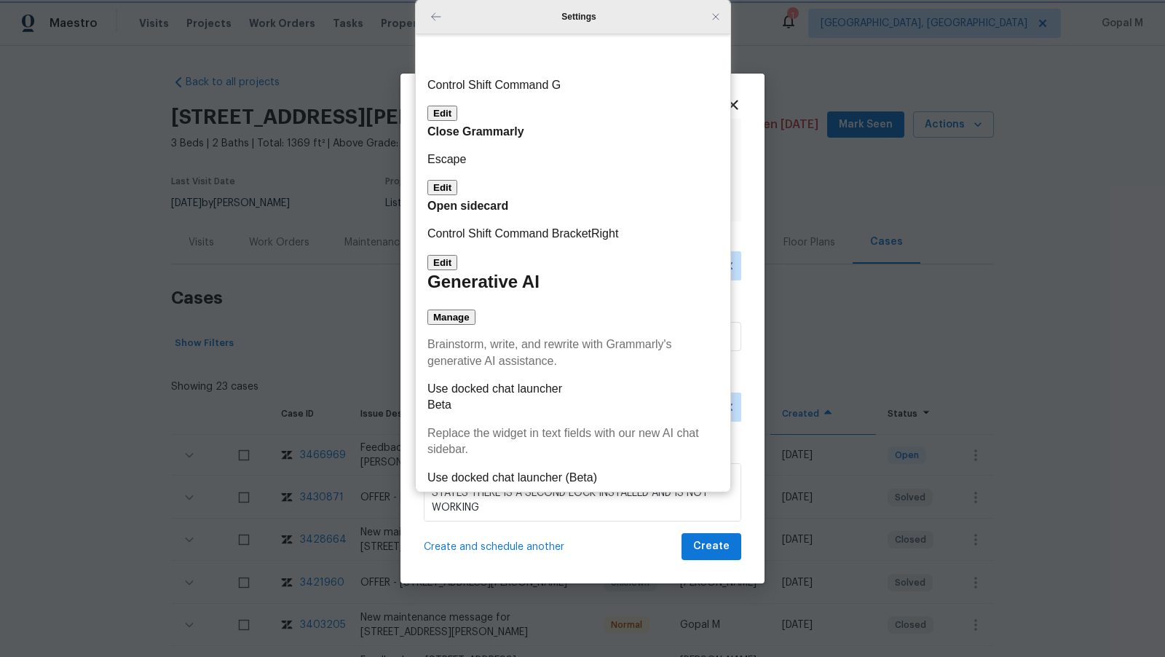
scroll to position [0, 0]
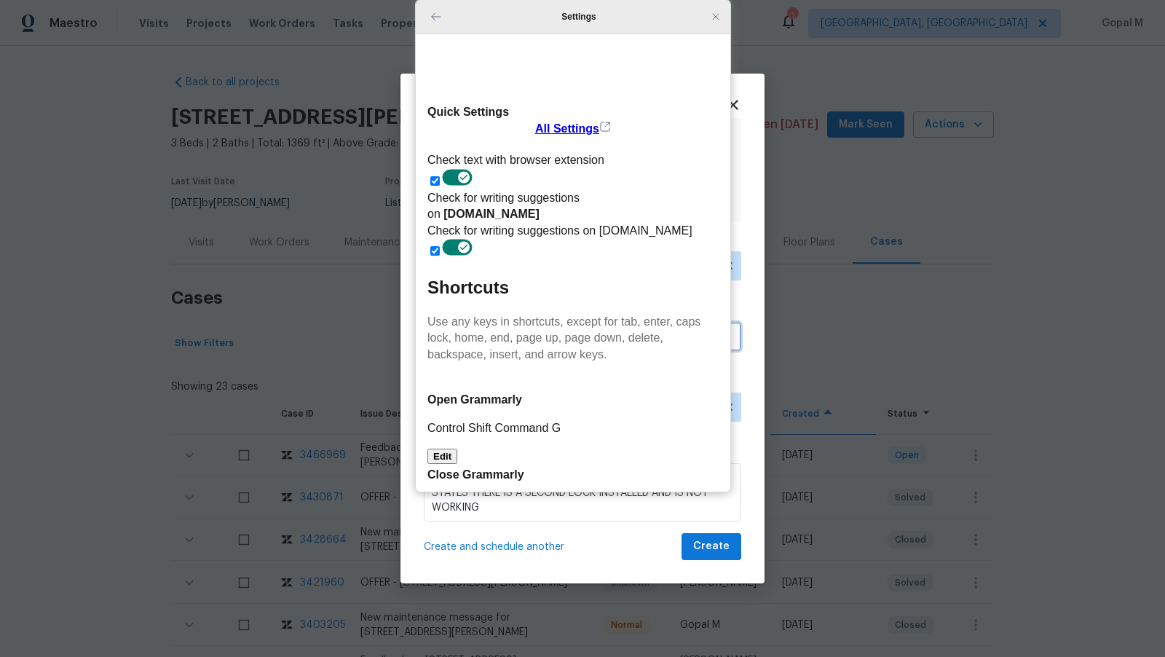
click at [741, 336] on input "05/09/2025" at bounding box center [582, 336] width 317 height 29
click at [751, 350] on div "Schedule Visit Address 1013 Post Oak Trl, Anna, TX 75409 Case Urgent # 3466969 …" at bounding box center [582, 329] width 364 height 510
click at [719, 15] on icon "Close Grammarly Assistant" at bounding box center [716, 17] width 12 height 12
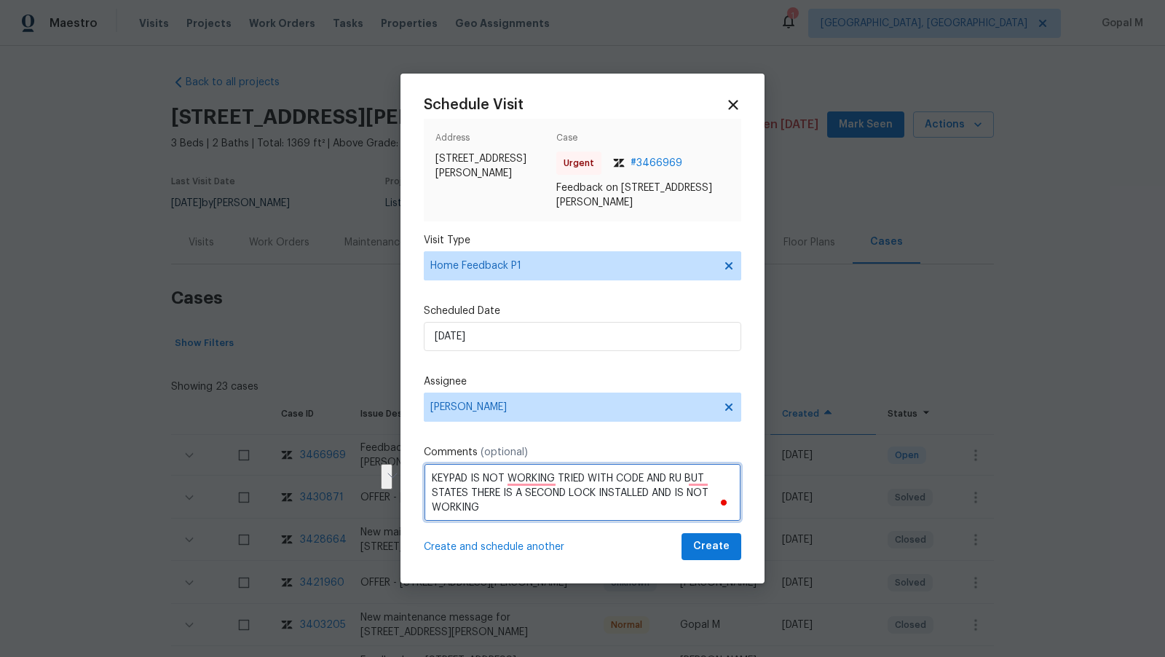
drag, startPoint x: 432, startPoint y: 479, endPoint x: 490, endPoint y: 507, distance: 64.5
click at [490, 507] on textarea "KEYPAD IS NOT WORKING TRIED WITH CODE AND RU BUT STATES THERE IS A SECOND LOCK …" at bounding box center [582, 492] width 317 height 58
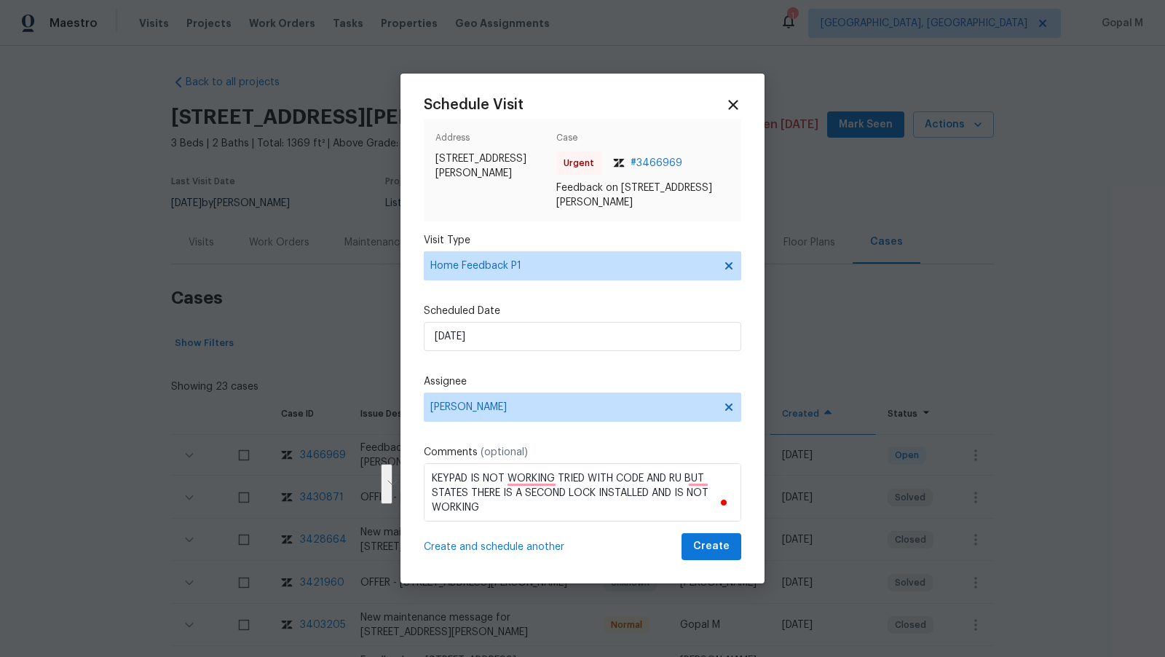
click at [392, 491] on button "See rewrite suggestions" at bounding box center [387, 483] width 12 height 39
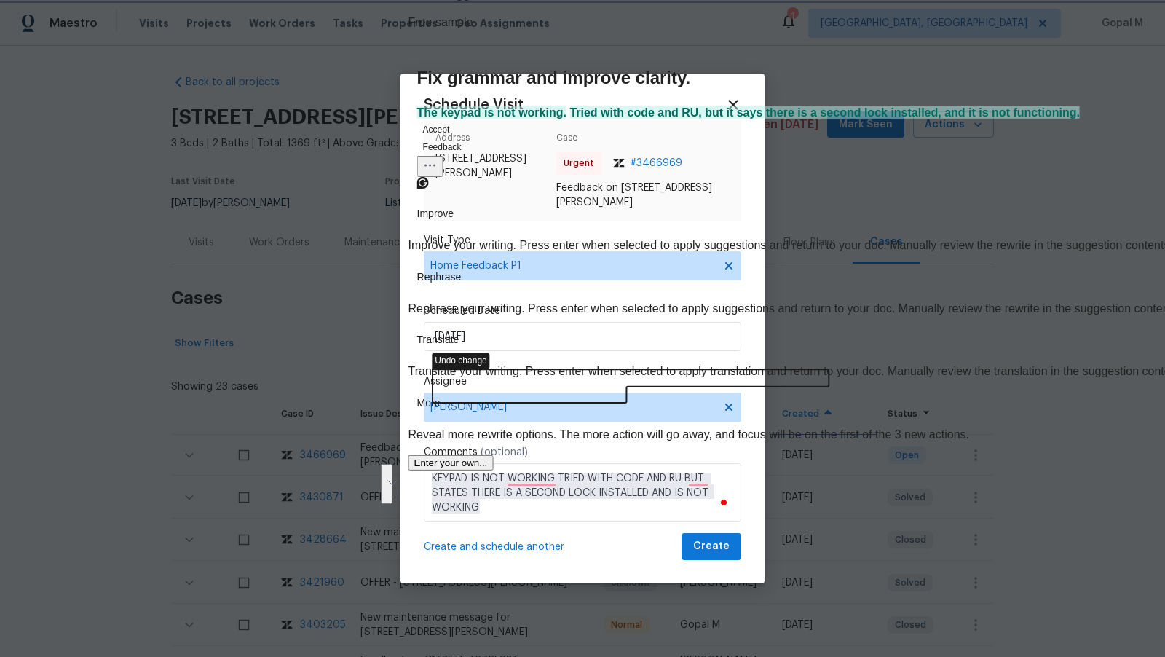
click at [551, 388] on icon "delete, KEYPAD IS NOT WORKING TRIED WITH CODE AND RU BUT STATES THERE IS A SECO…" at bounding box center [632, 385] width 398 height 33
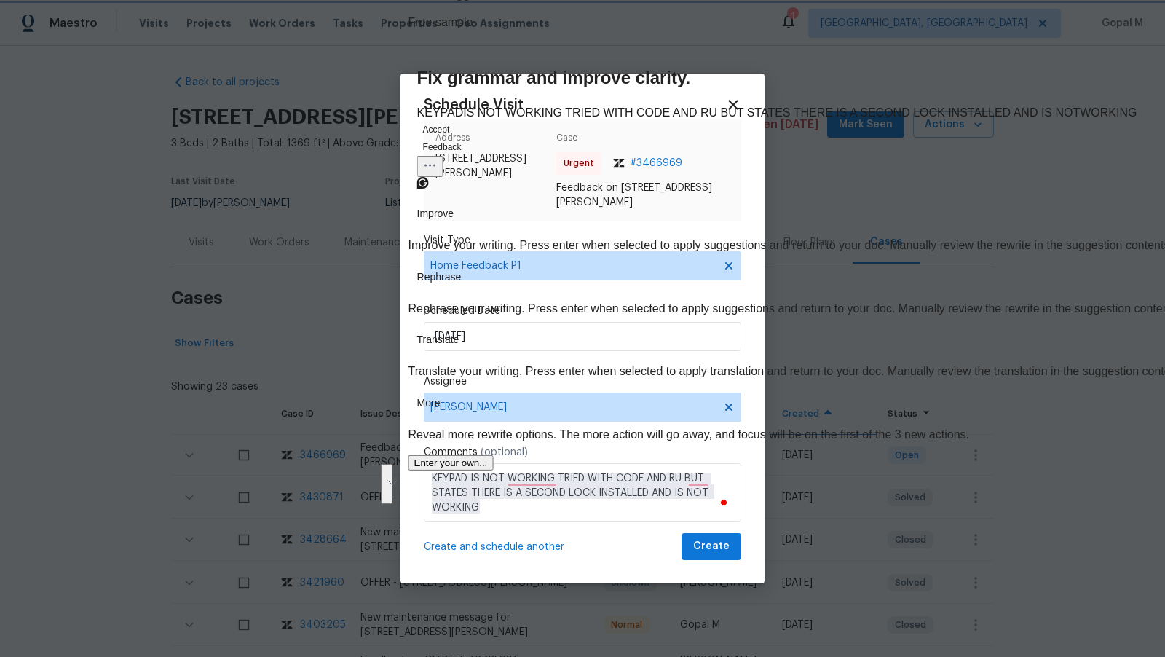
click at [441, 411] on span "More" at bounding box center [428, 402] width 23 height 15
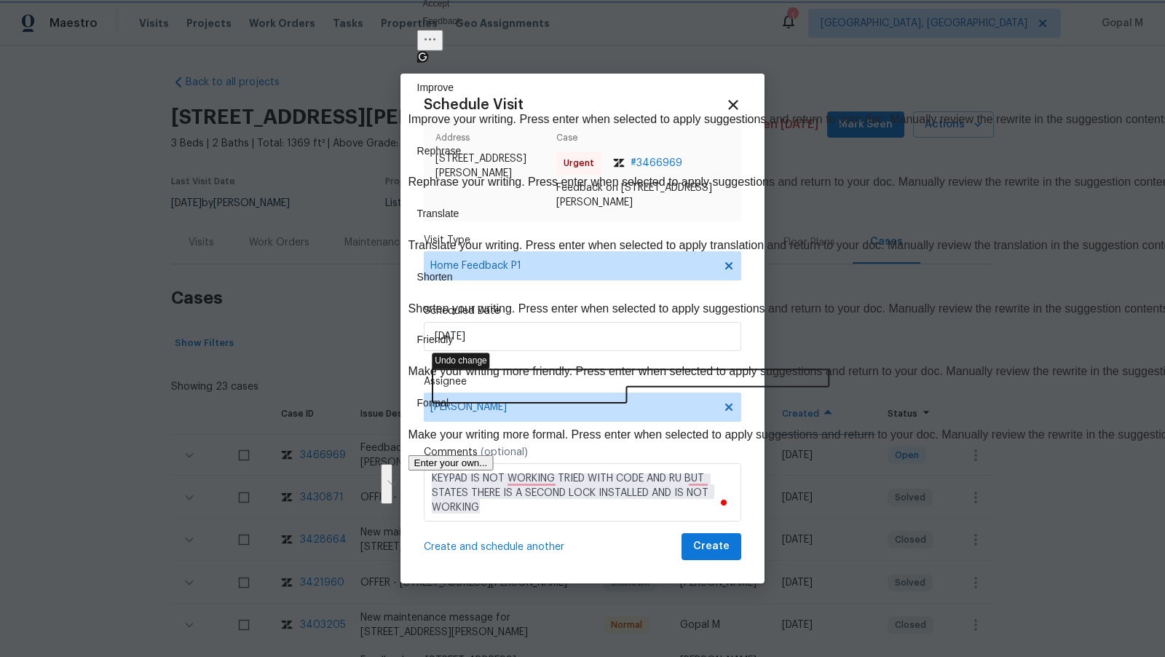
click at [516, 378] on icon "delete, KEYPAD IS NOT WORKING TRIED WITH CODE AND RU BUT STATES THERE IS A SECO…" at bounding box center [632, 385] width 398 height 33
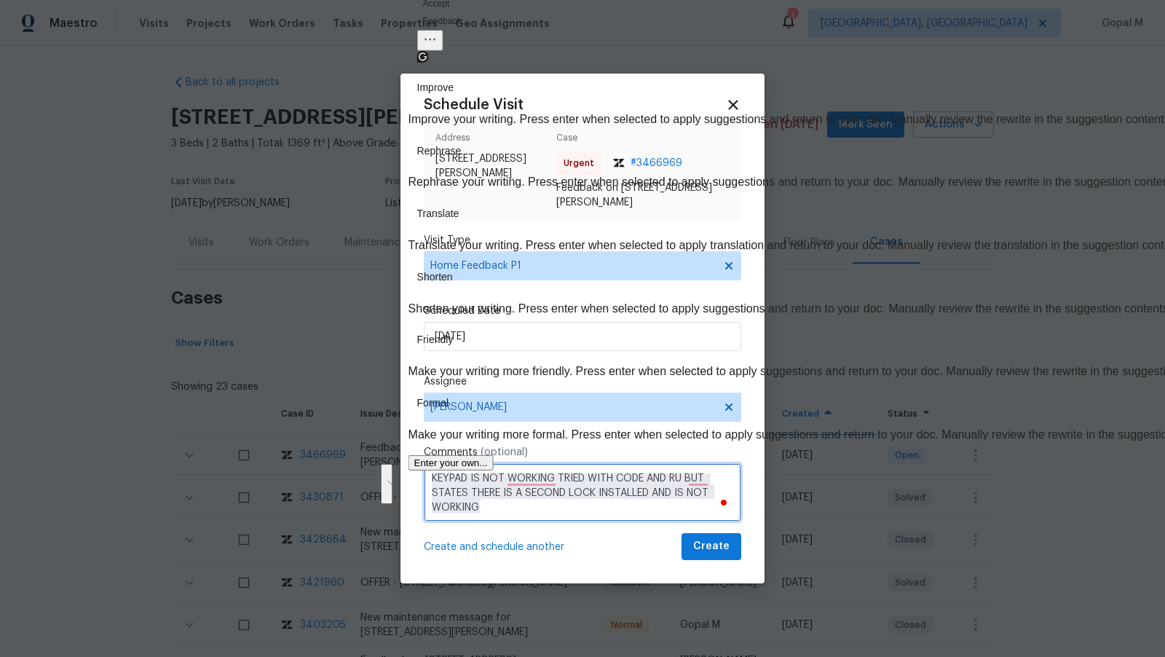
click at [560, 520] on textarea "KEYPAD IS NOT WORKING TRIED WITH CODE AND RU BUT STATES THERE IS A SECOND LOCK …" at bounding box center [582, 492] width 317 height 58
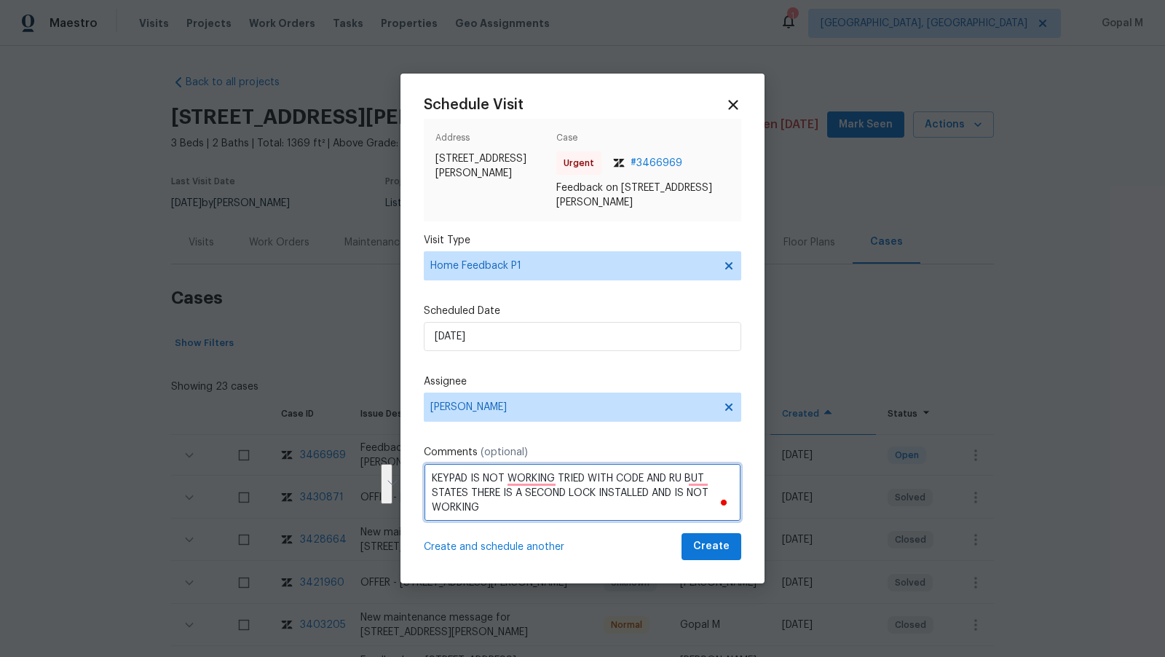
drag, startPoint x: 431, startPoint y: 474, endPoint x: 483, endPoint y: 509, distance: 63.0
click at [483, 509] on textarea "KEYPAD IS NOT WORKING TRIED WITH CODE AND RU BUT STATES THERE IS A SECOND LOCK …" at bounding box center [582, 492] width 317 height 58
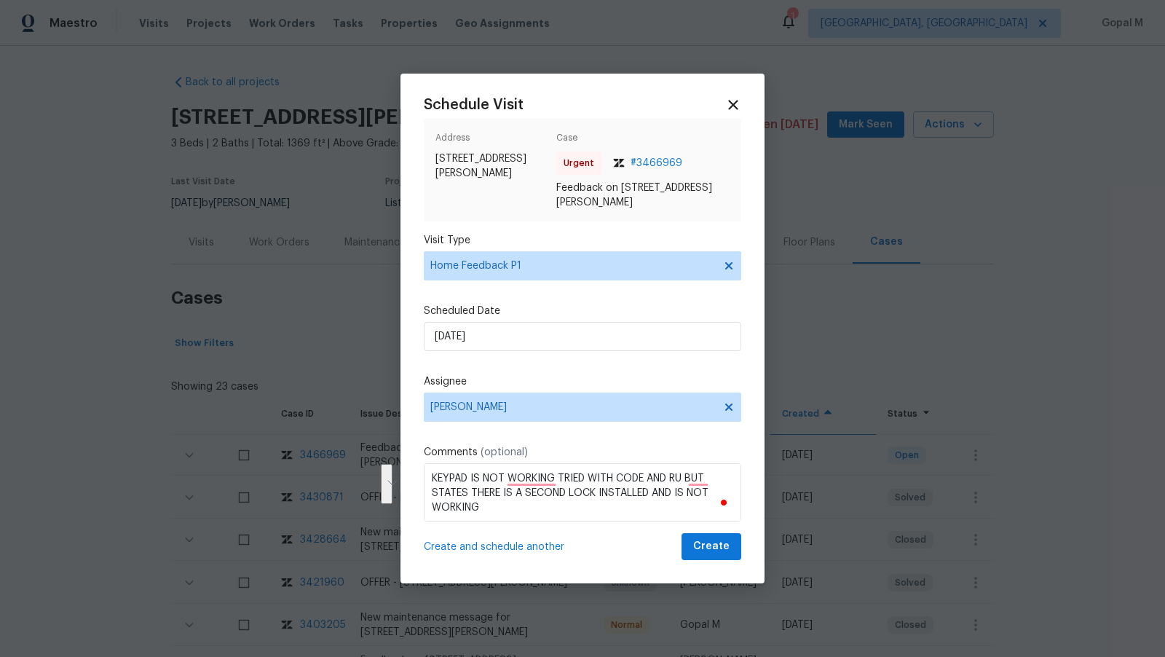
click at [392, 489] on button "See rewrite suggestions" at bounding box center [387, 483] width 12 height 39
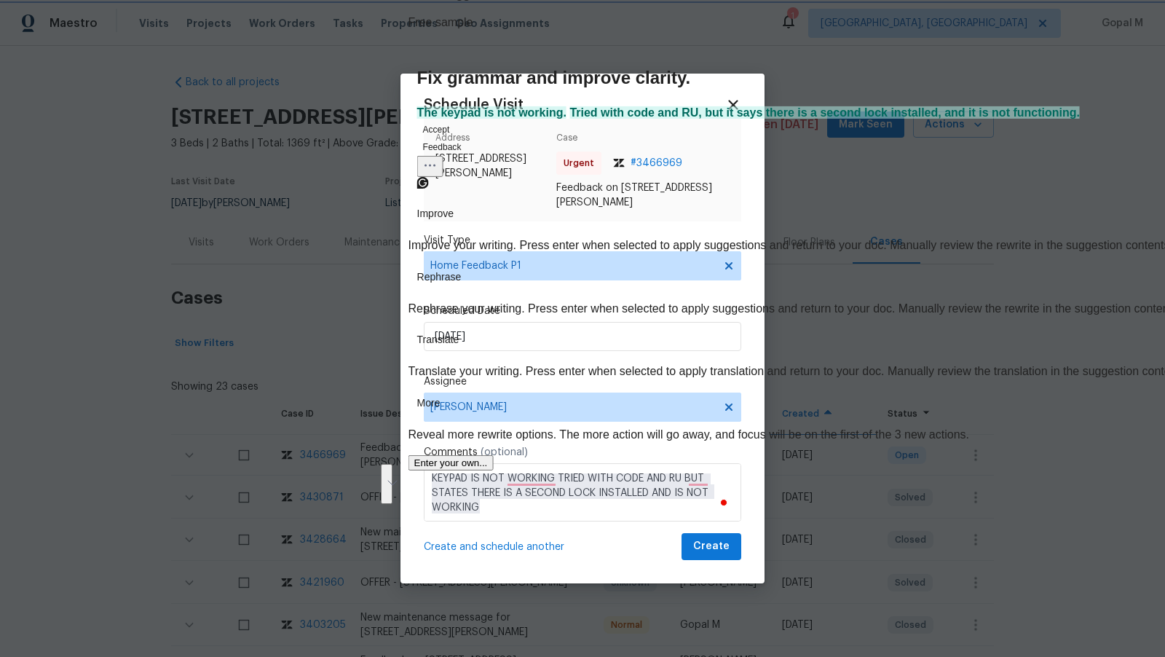
click at [456, 138] on button "Accept" at bounding box center [436, 129] width 39 height 17
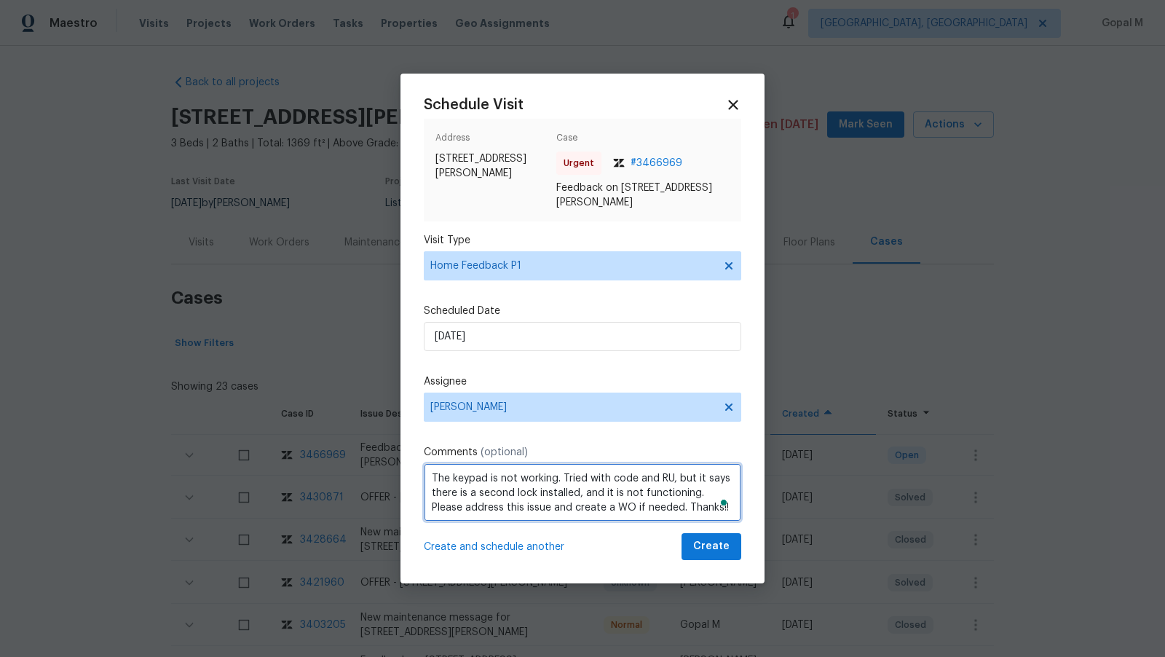
type textarea "The keypad is not working. Tried with code and RU, but it says there is a secon…"
